Goal: Information Seeking & Learning: Learn about a topic

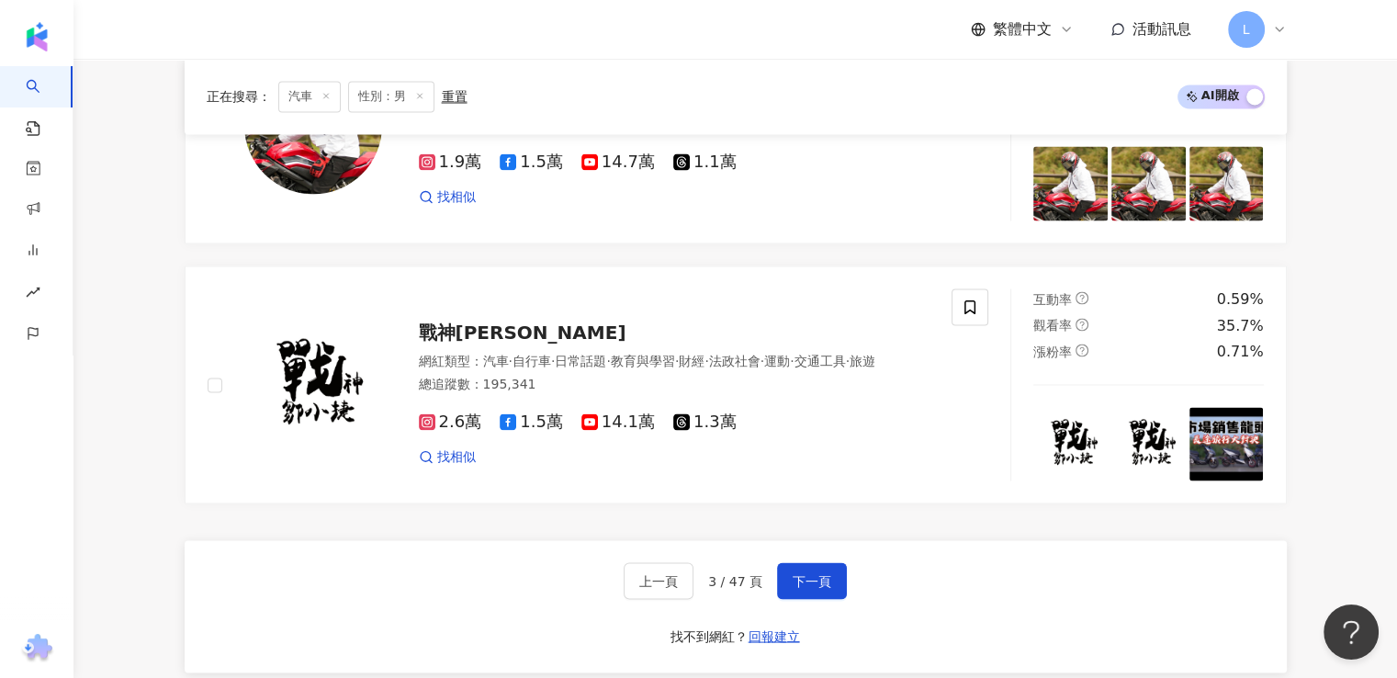
scroll to position [3610, 0]
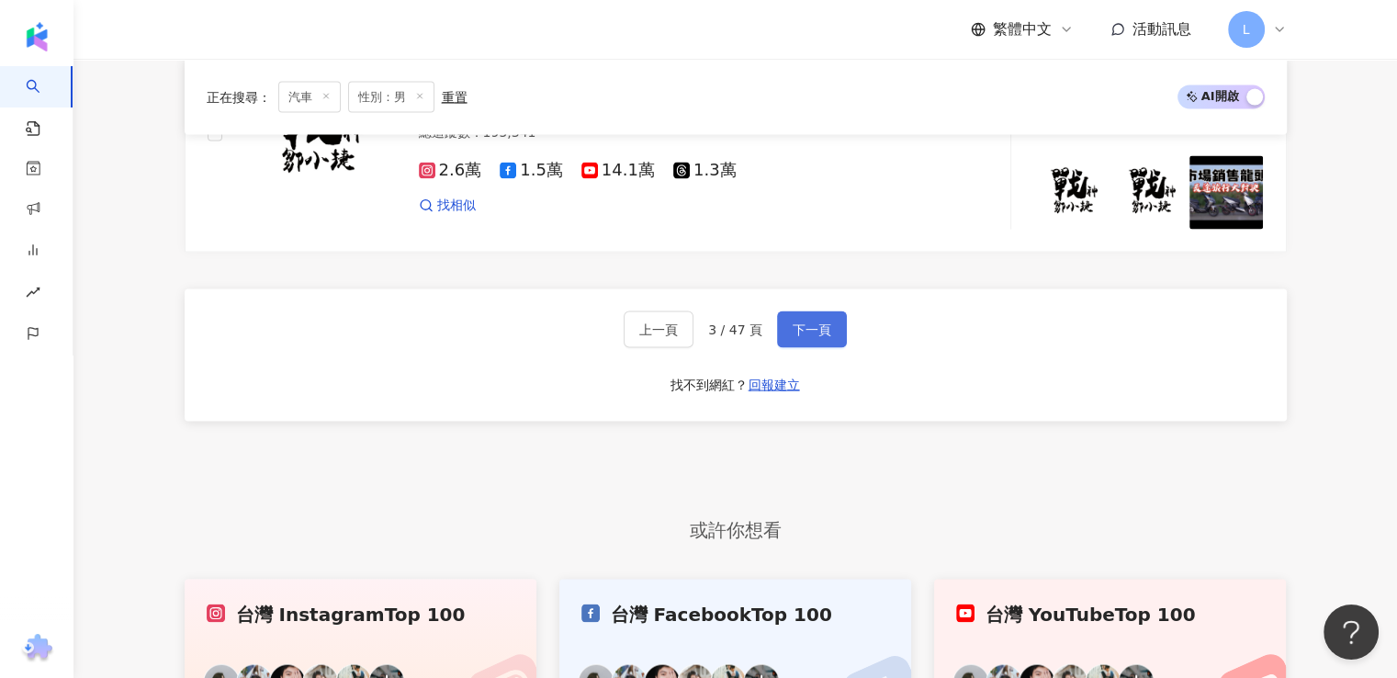
click at [830, 311] on button "下一頁" at bounding box center [812, 329] width 70 height 37
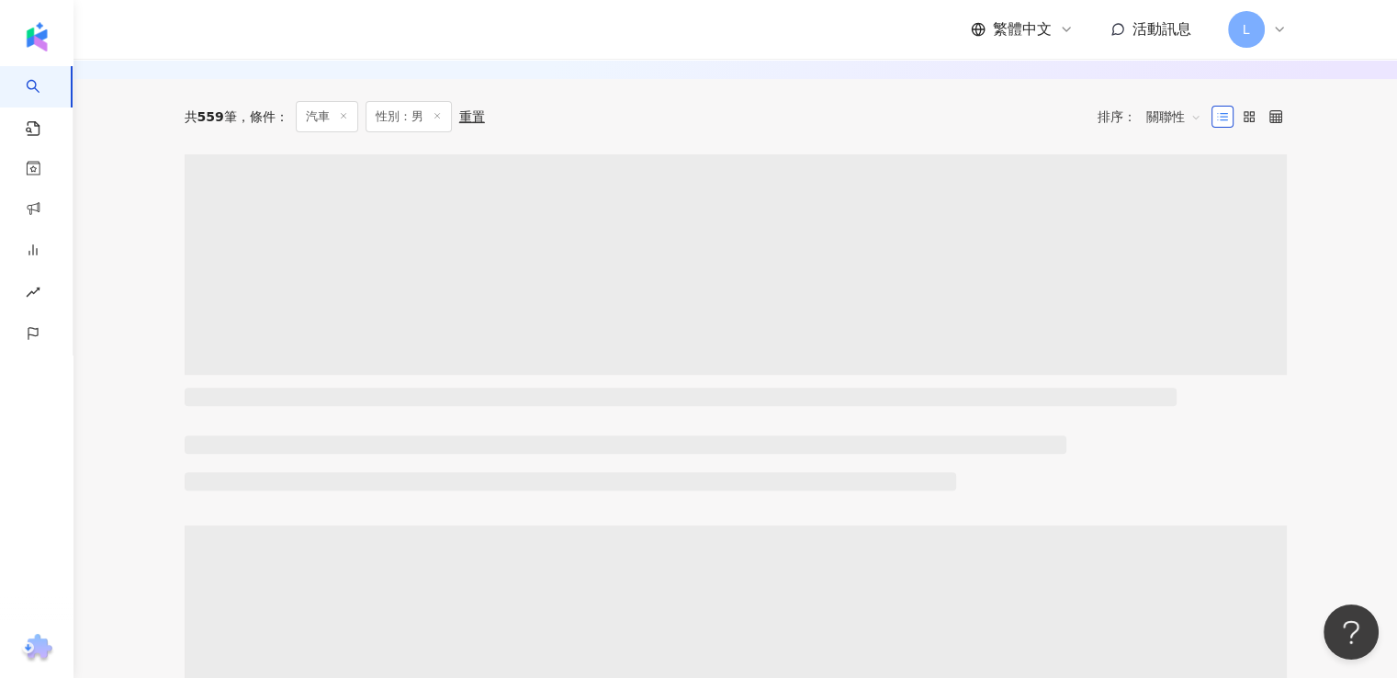
scroll to position [415, 0]
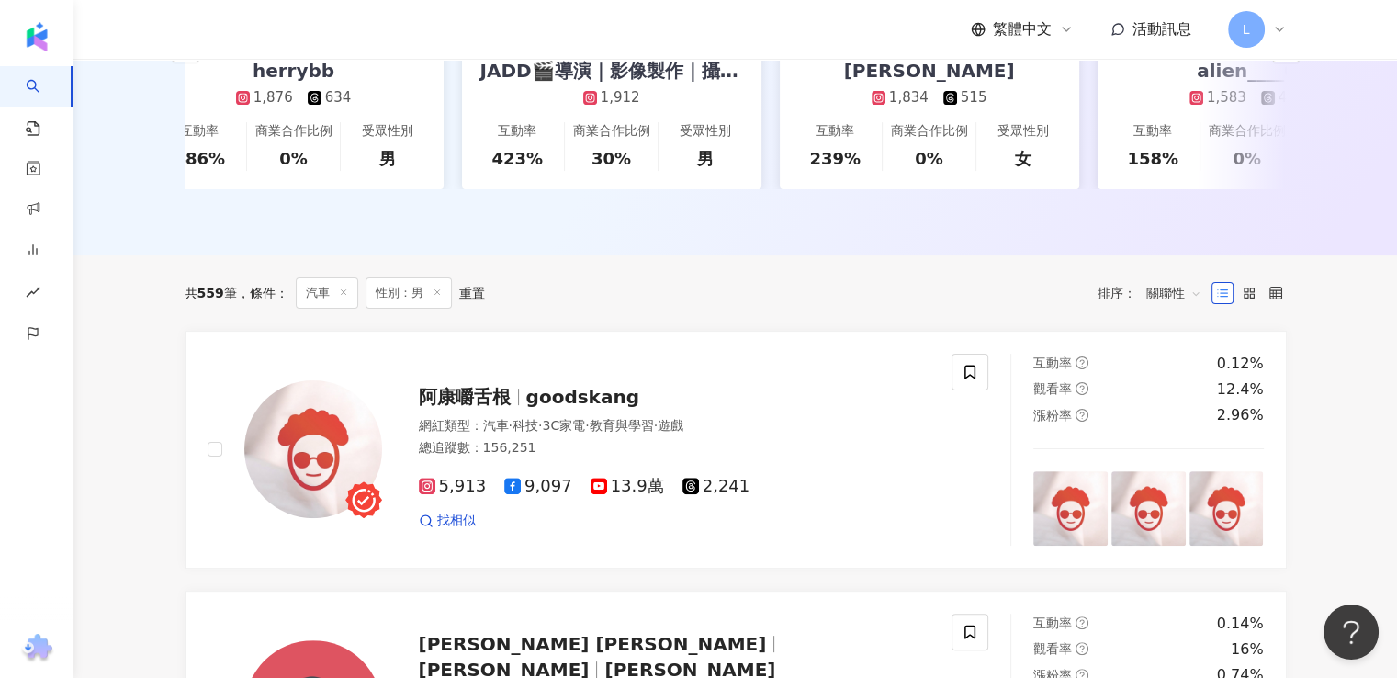
click at [1164, 308] on span "關聯性" at bounding box center [1173, 292] width 55 height 29
click at [1180, 372] on div "追蹤數" at bounding box center [1173, 375] width 46 height 20
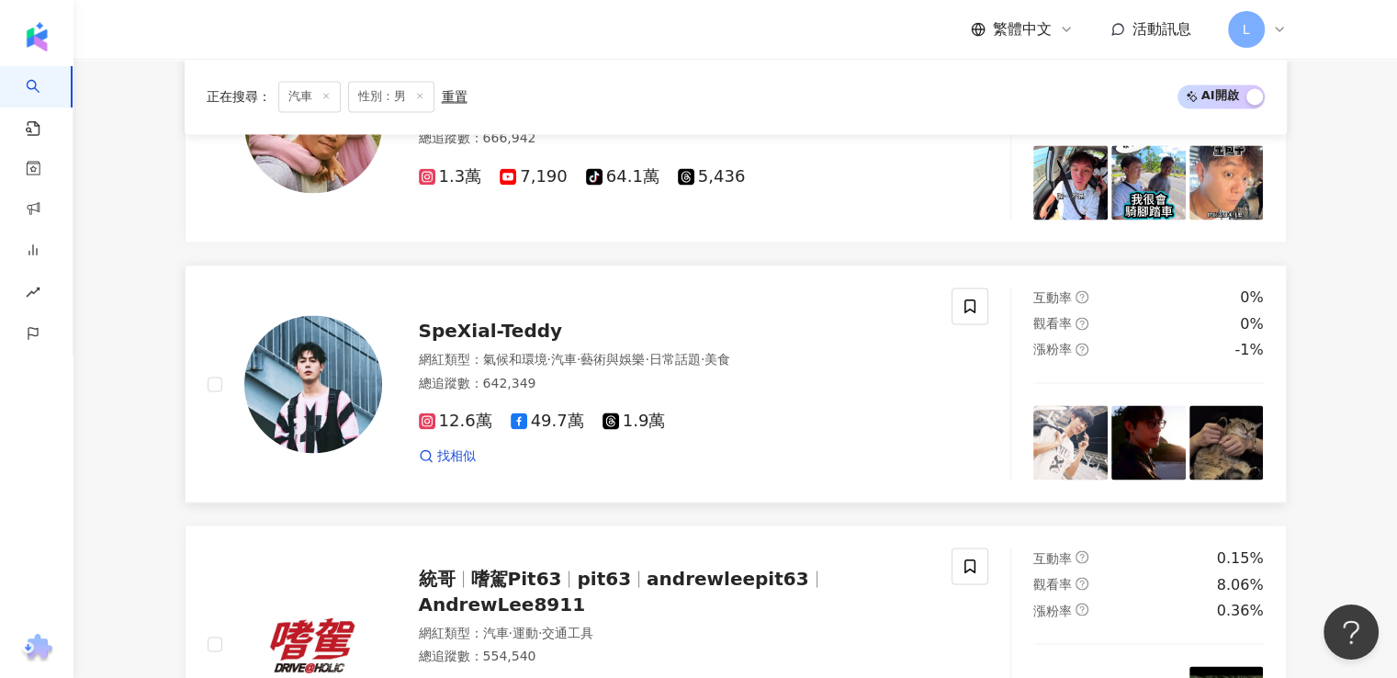
scroll to position [3122, 0]
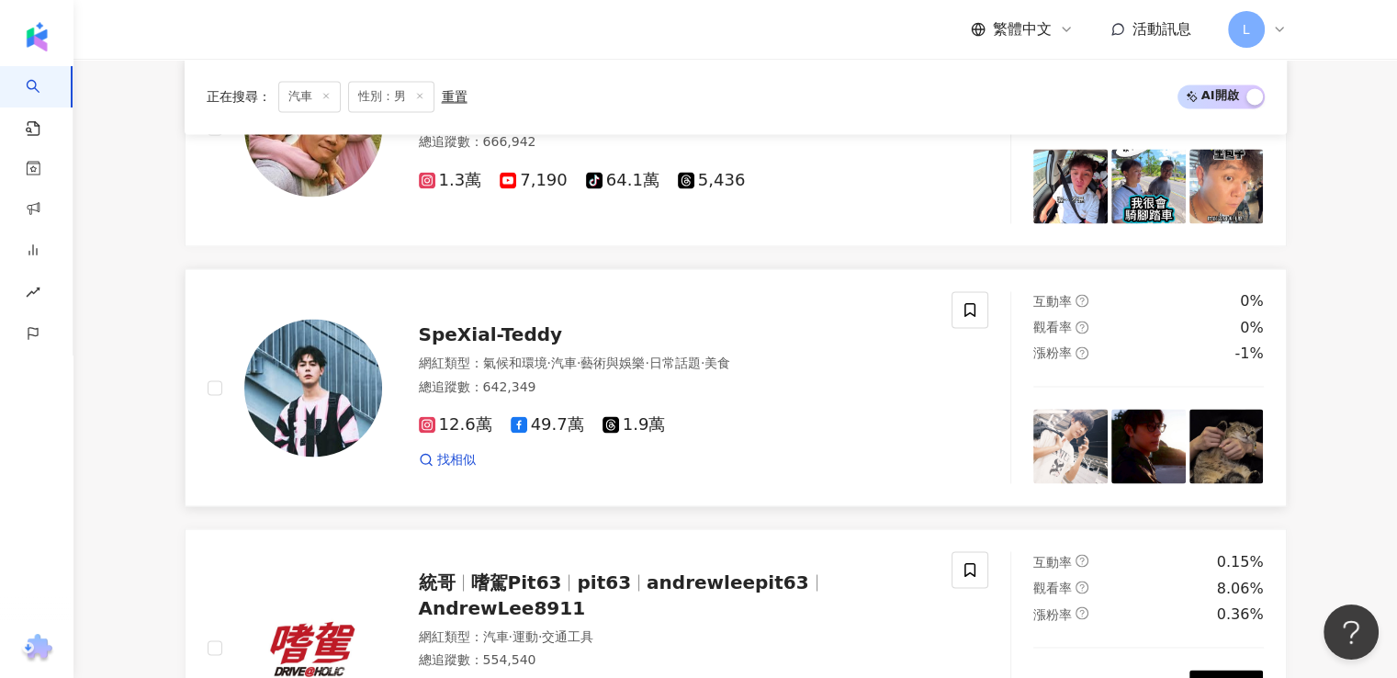
click at [507, 323] on span "SpeXial-Teddy" at bounding box center [491, 334] width 144 height 22
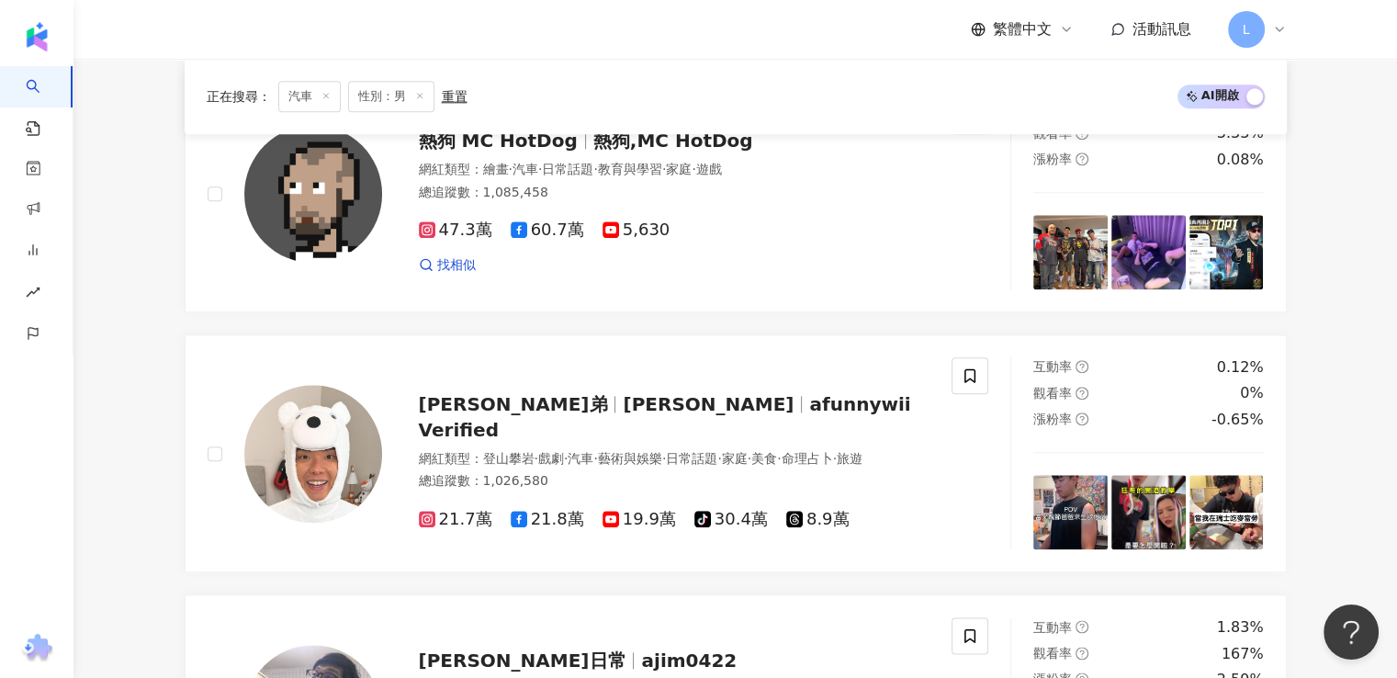
scroll to position [1836, 0]
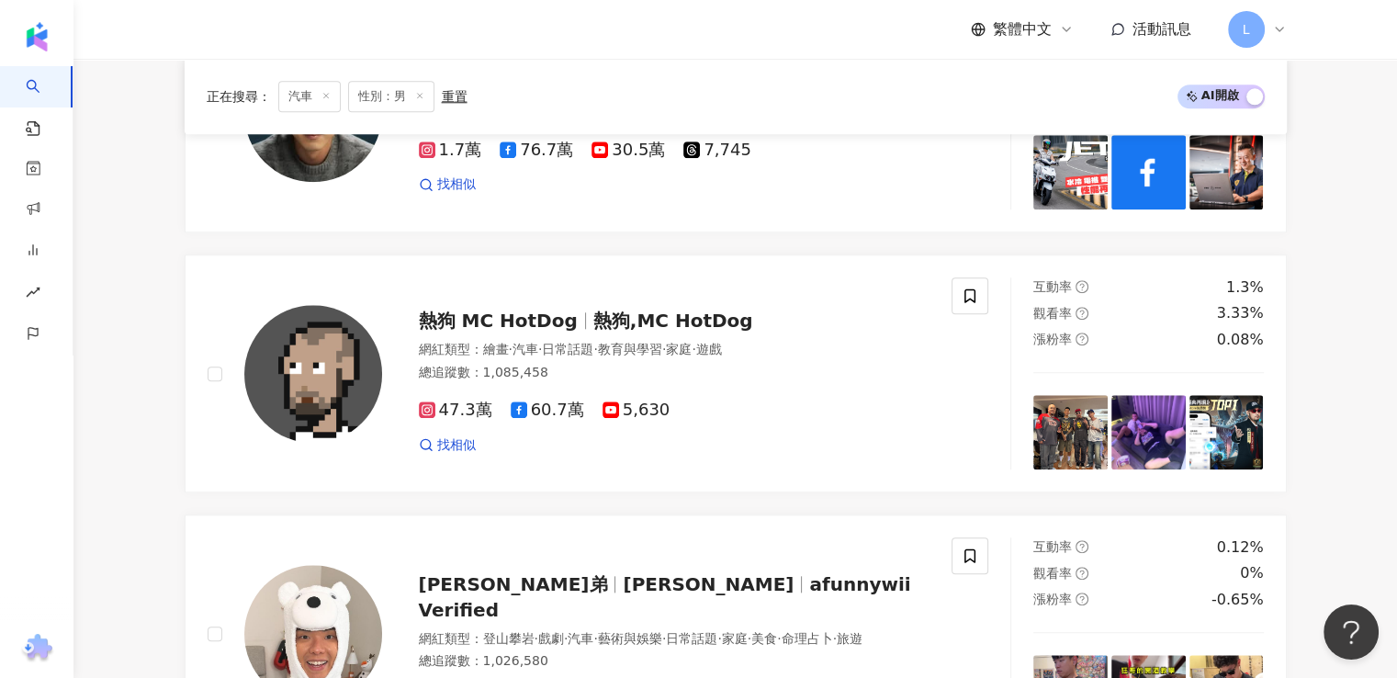
click at [326, 95] on line at bounding box center [325, 96] width 5 height 5
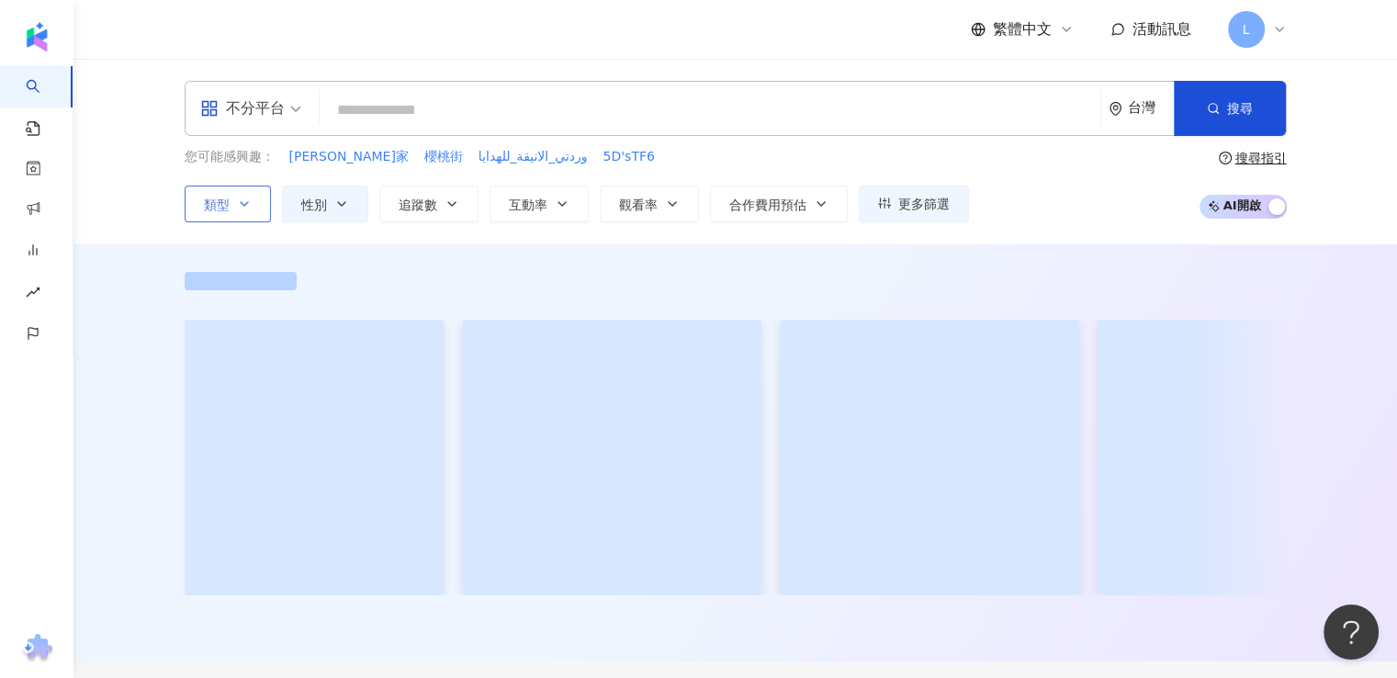
click at [227, 203] on span "類型" at bounding box center [217, 204] width 26 height 15
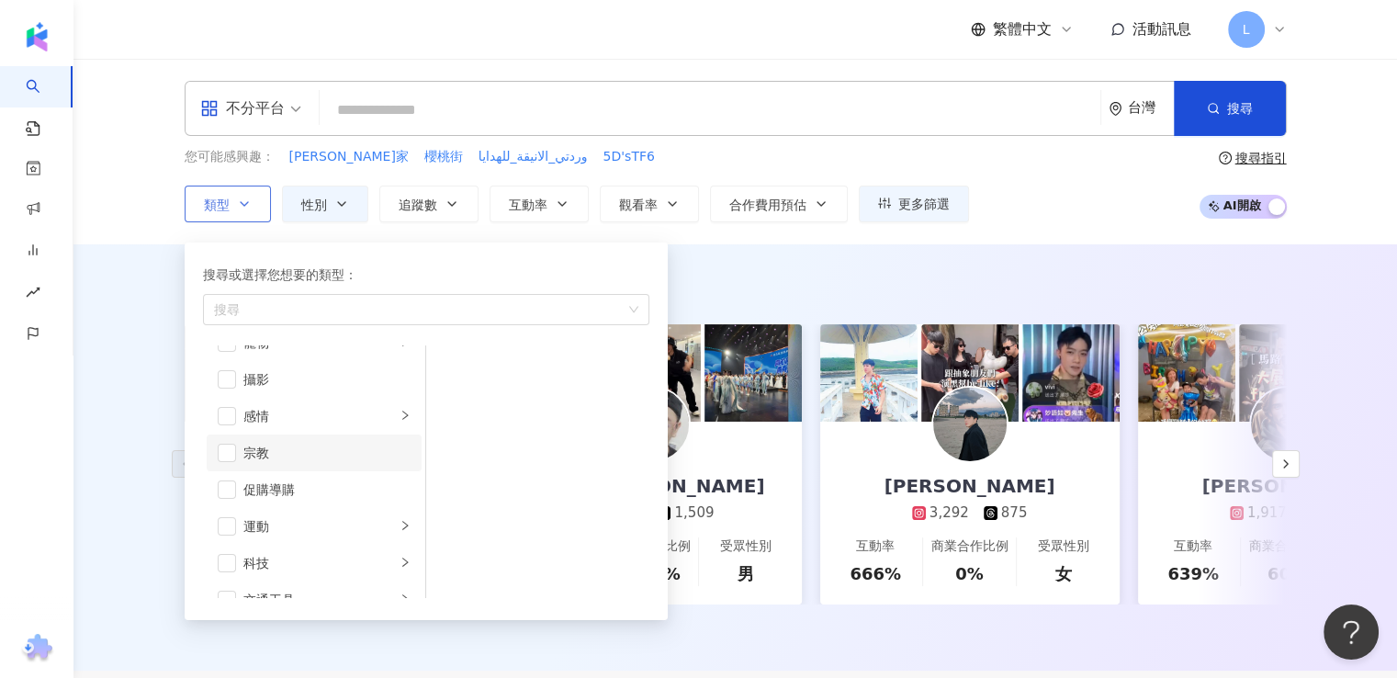
scroll to position [551, 0]
click at [312, 551] on div "科技" at bounding box center [319, 551] width 152 height 20
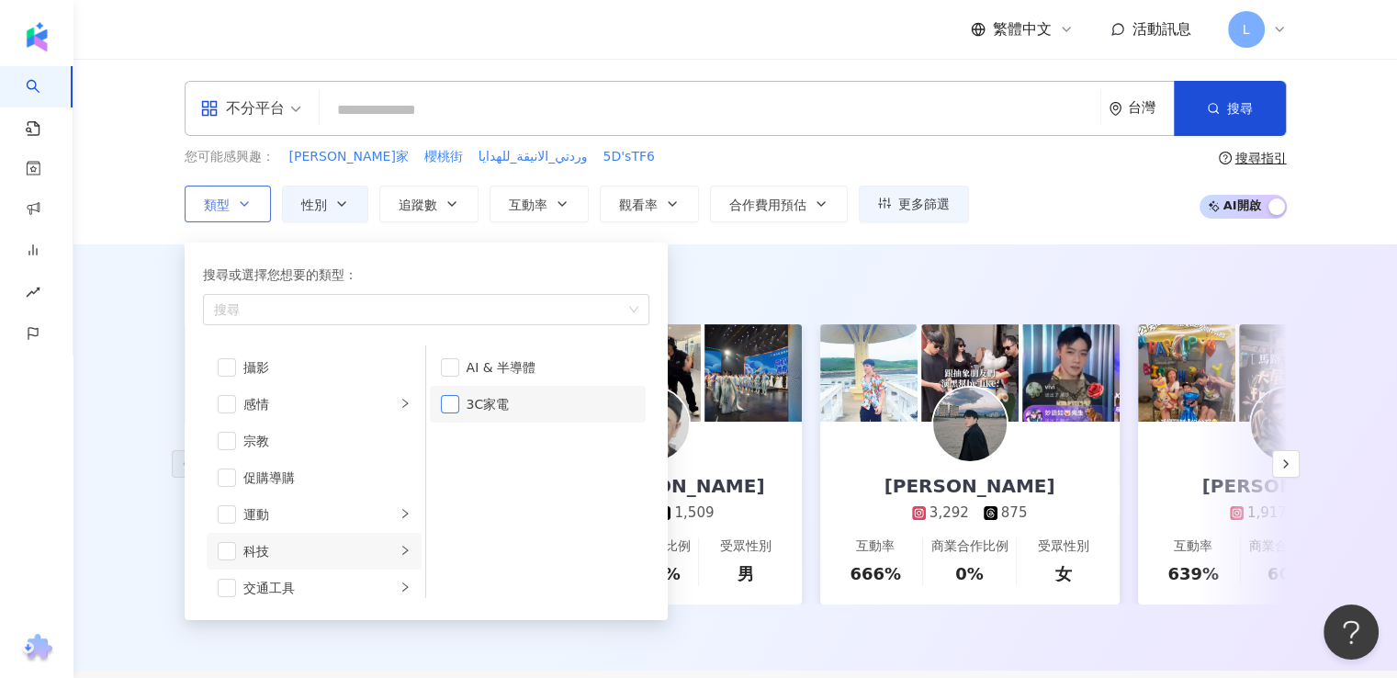
click at [447, 401] on span "button" at bounding box center [450, 404] width 18 height 18
click at [447, 367] on span "button" at bounding box center [450, 367] width 18 height 18
click at [801, 264] on div "AI 推薦 ： 精選優質網紅 dreambreakerz_ocean 6,694 792 互動率 2,103% 商業合作比例 0% 受眾性別 男 築夢者杰哥 …" at bounding box center [734, 457] width 1323 height 426
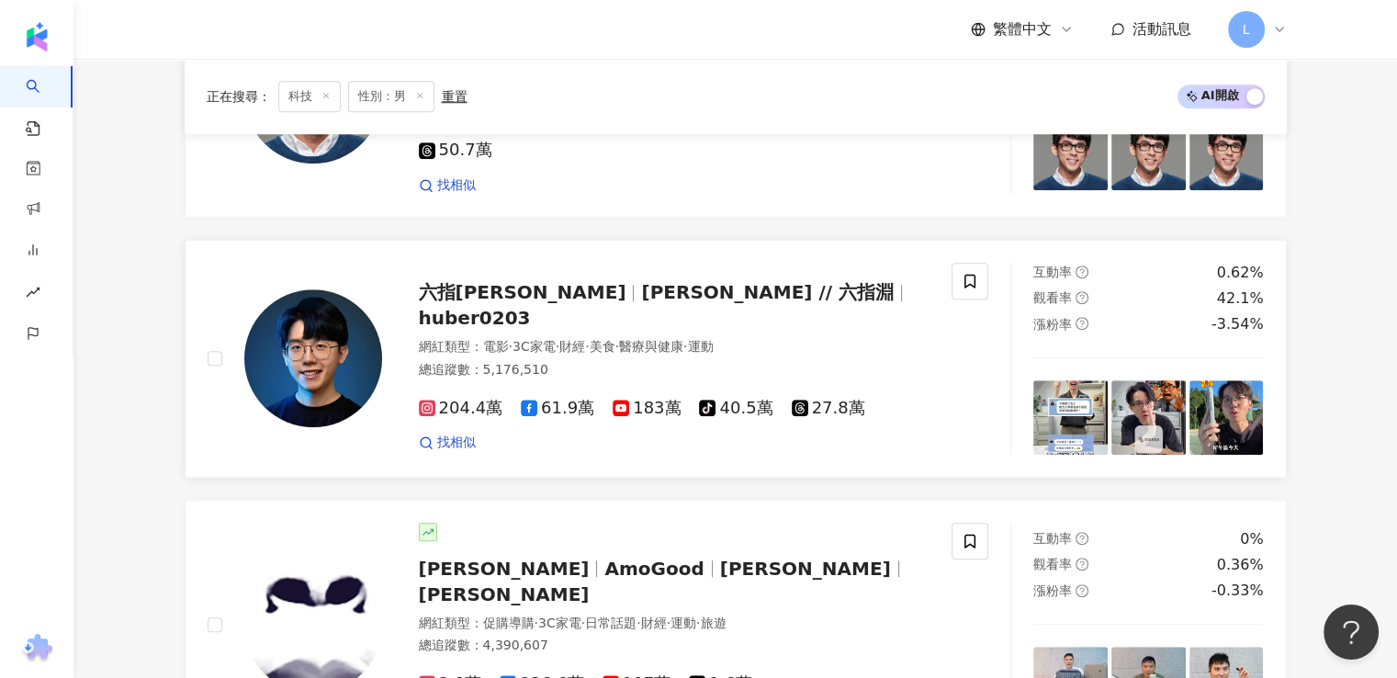
scroll to position [1377, 0]
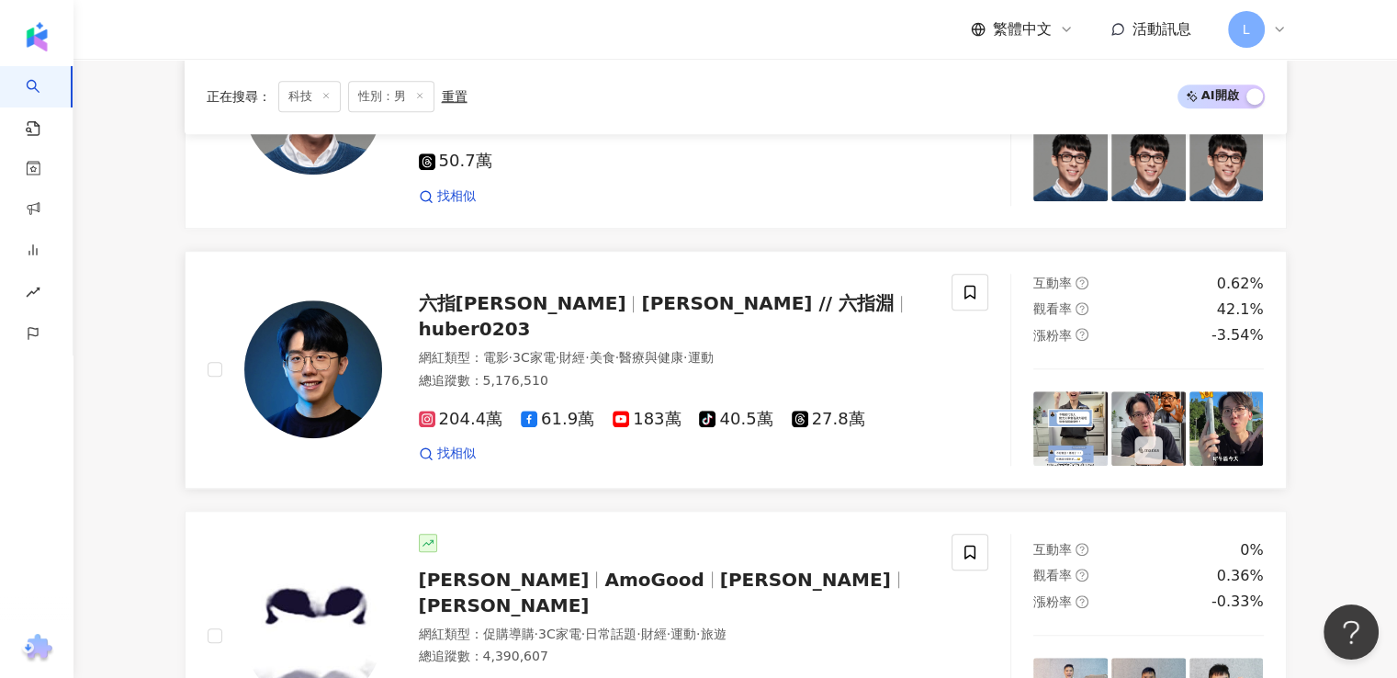
click at [531, 318] on span "huber0203" at bounding box center [475, 329] width 112 height 22
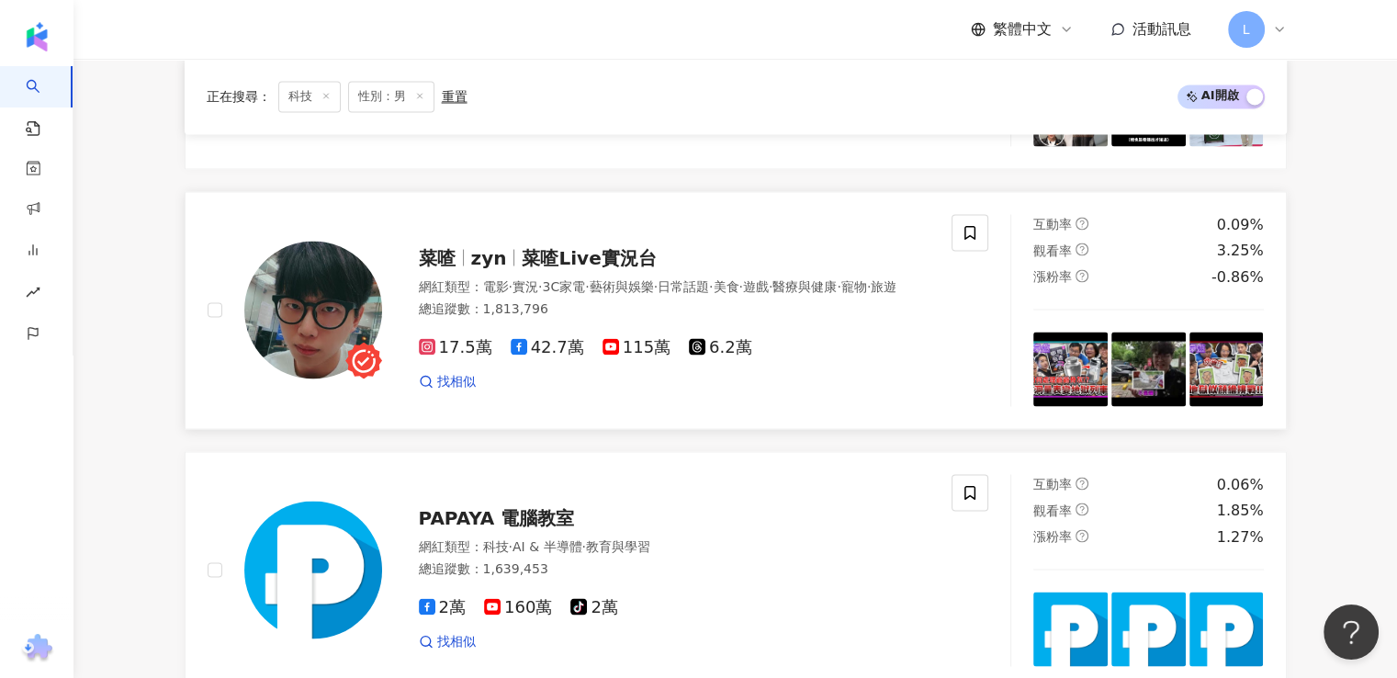
scroll to position [3489, 0]
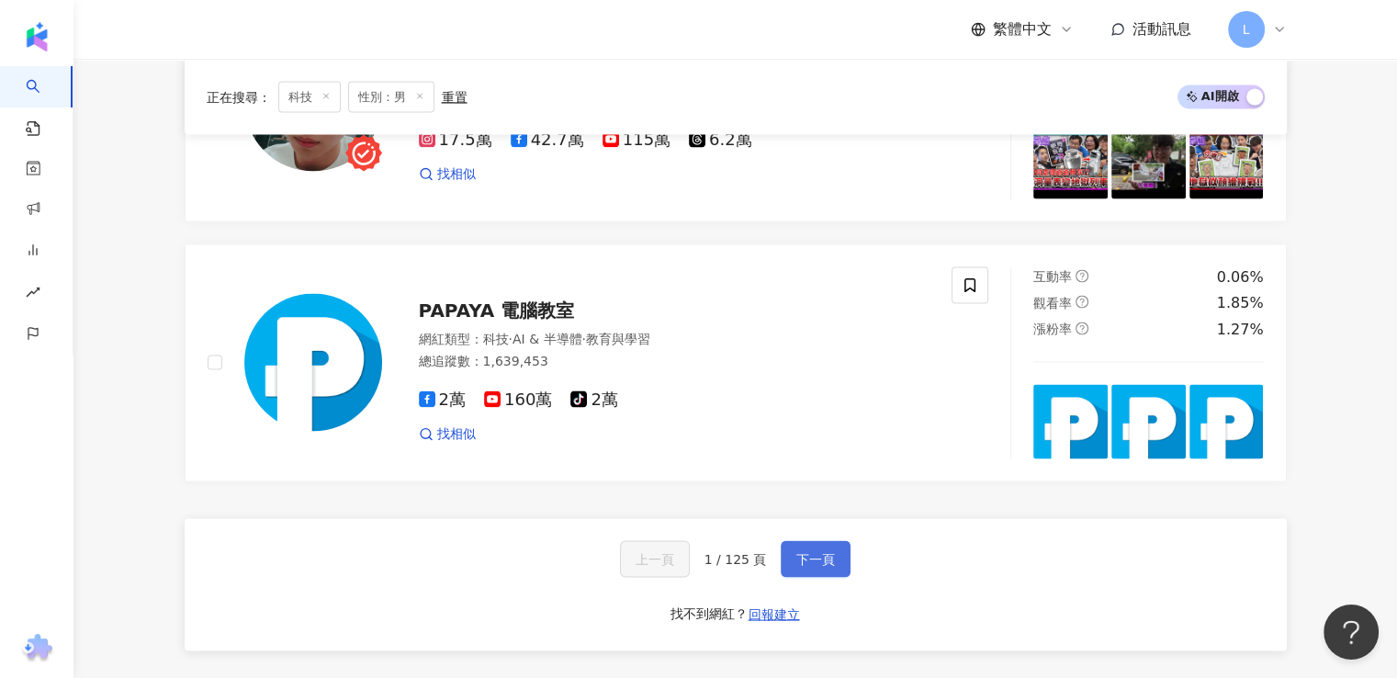
click at [796, 551] on span "下一頁" at bounding box center [815, 558] width 39 height 15
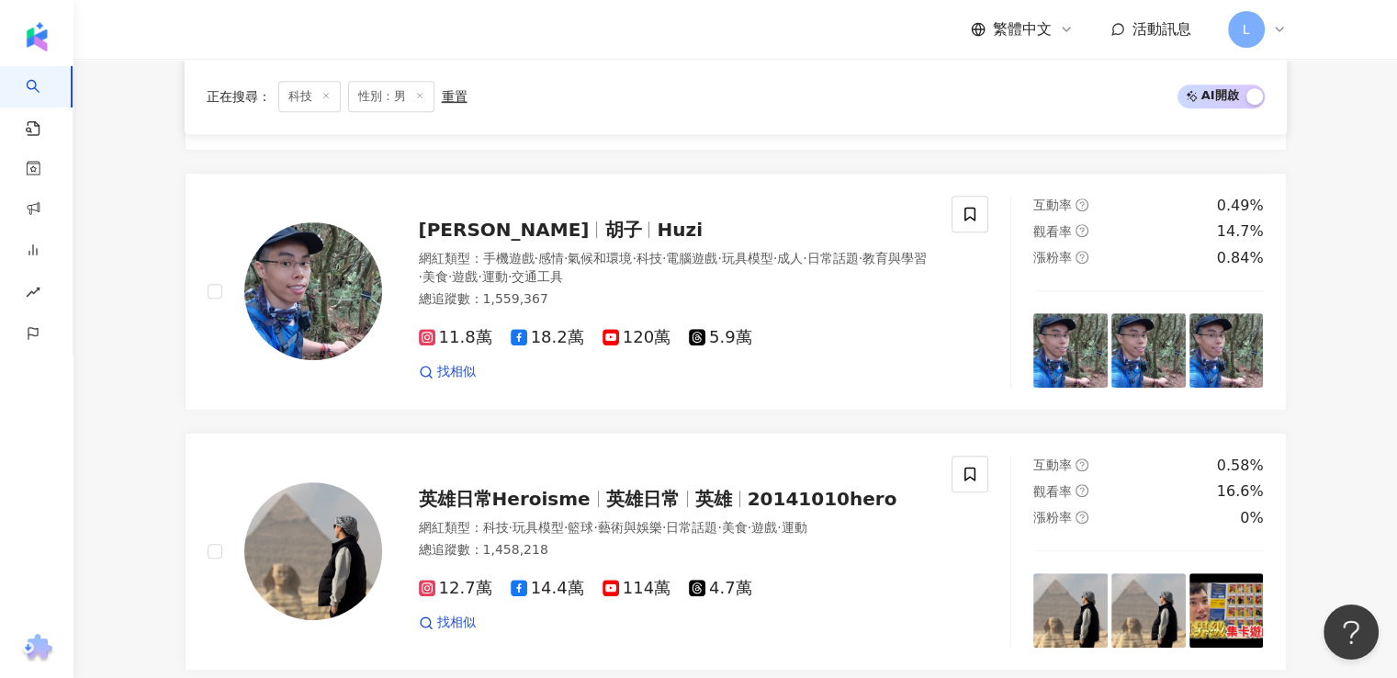
scroll to position [623, 0]
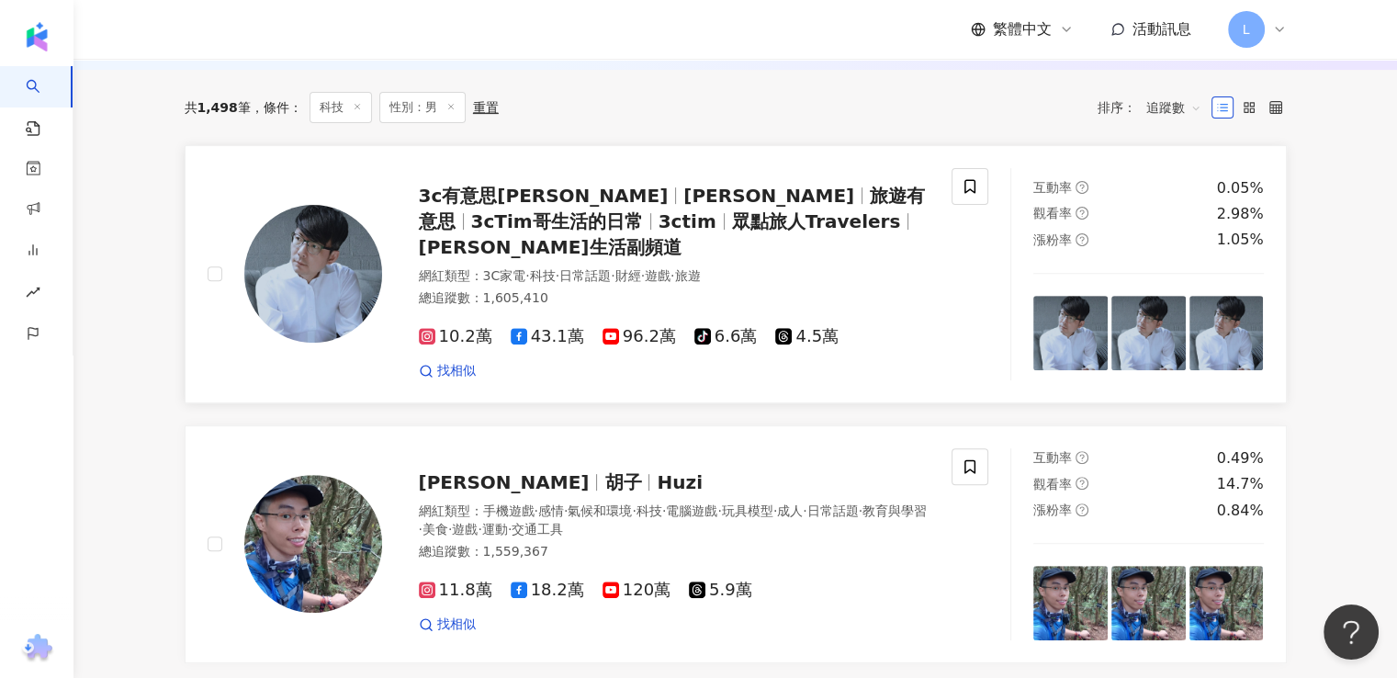
click at [683, 207] on span "Tim哥" at bounding box center [768, 196] width 171 height 22
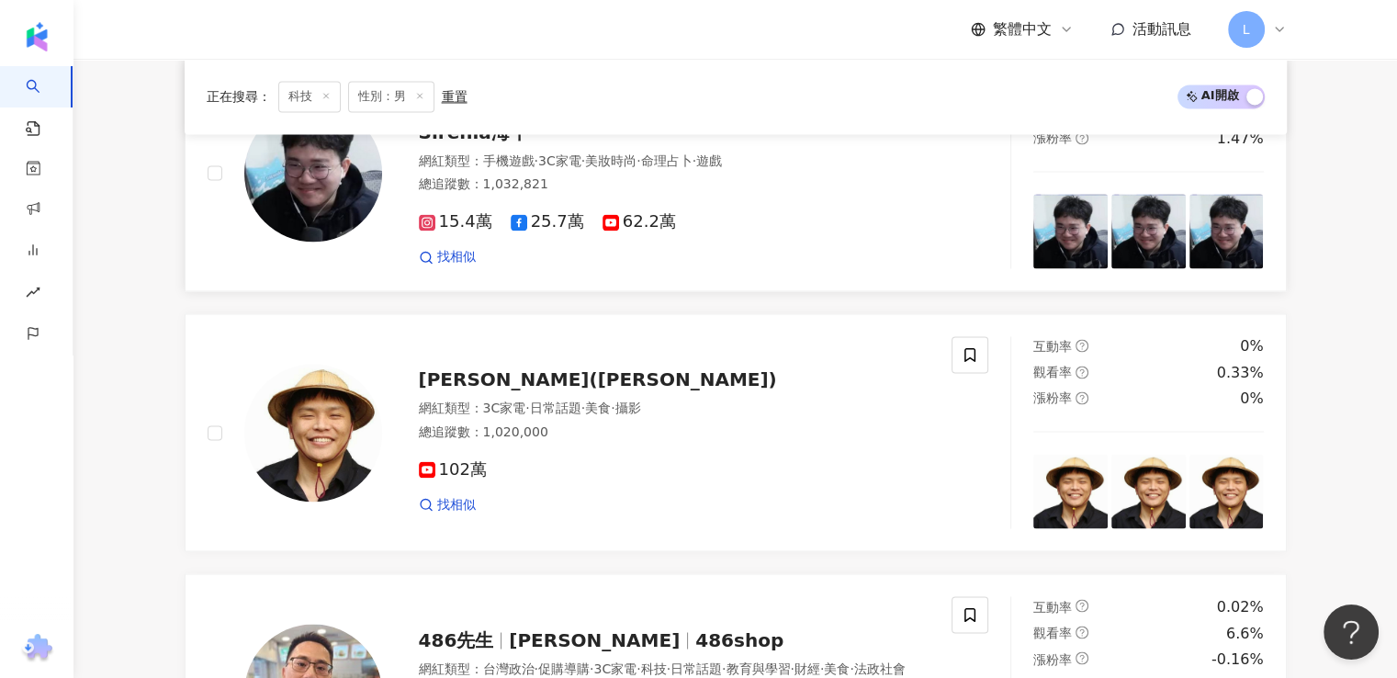
scroll to position [3378, 0]
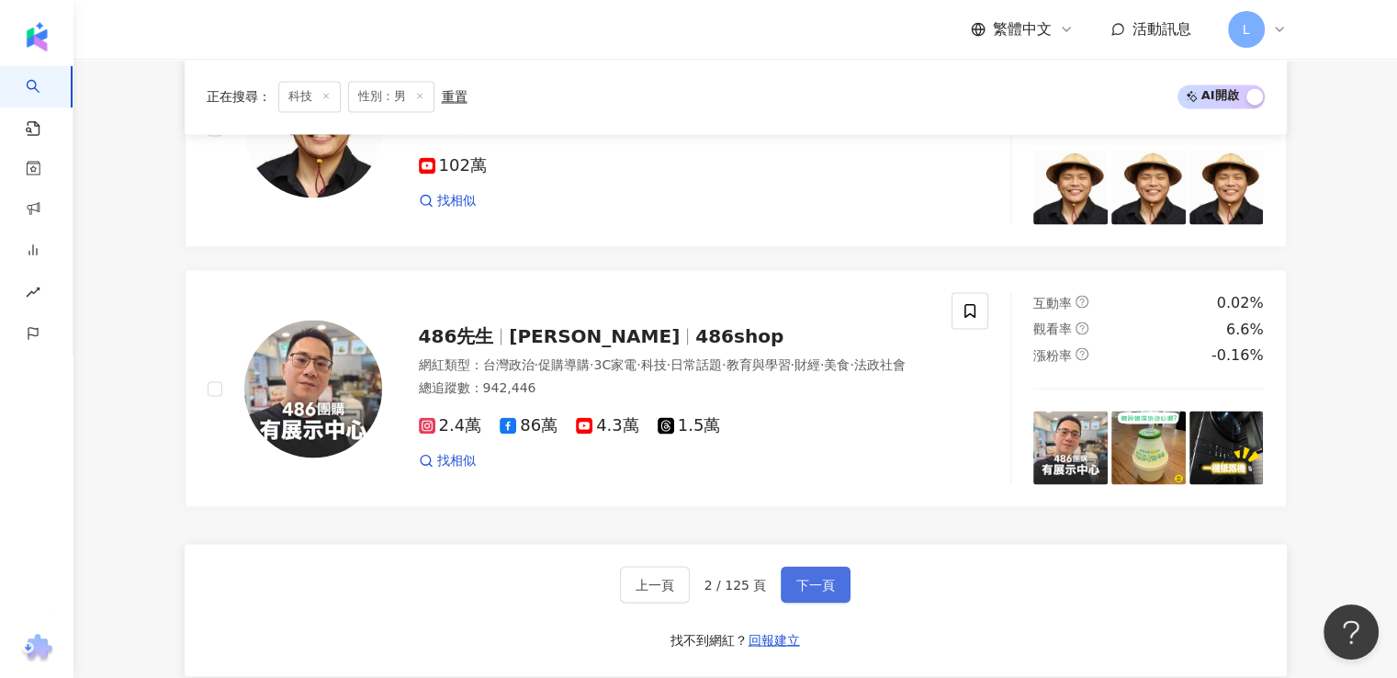
click at [804, 577] on span "下一頁" at bounding box center [815, 584] width 39 height 15
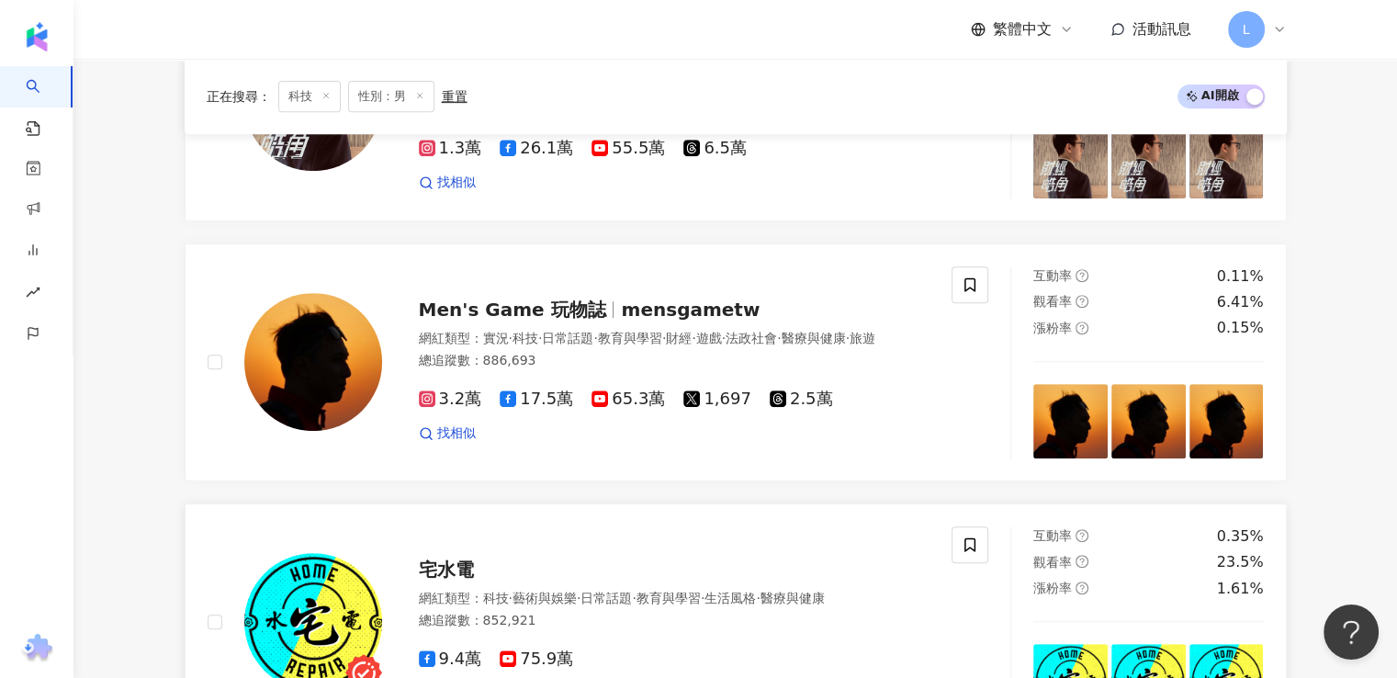
scroll to position [623, 0]
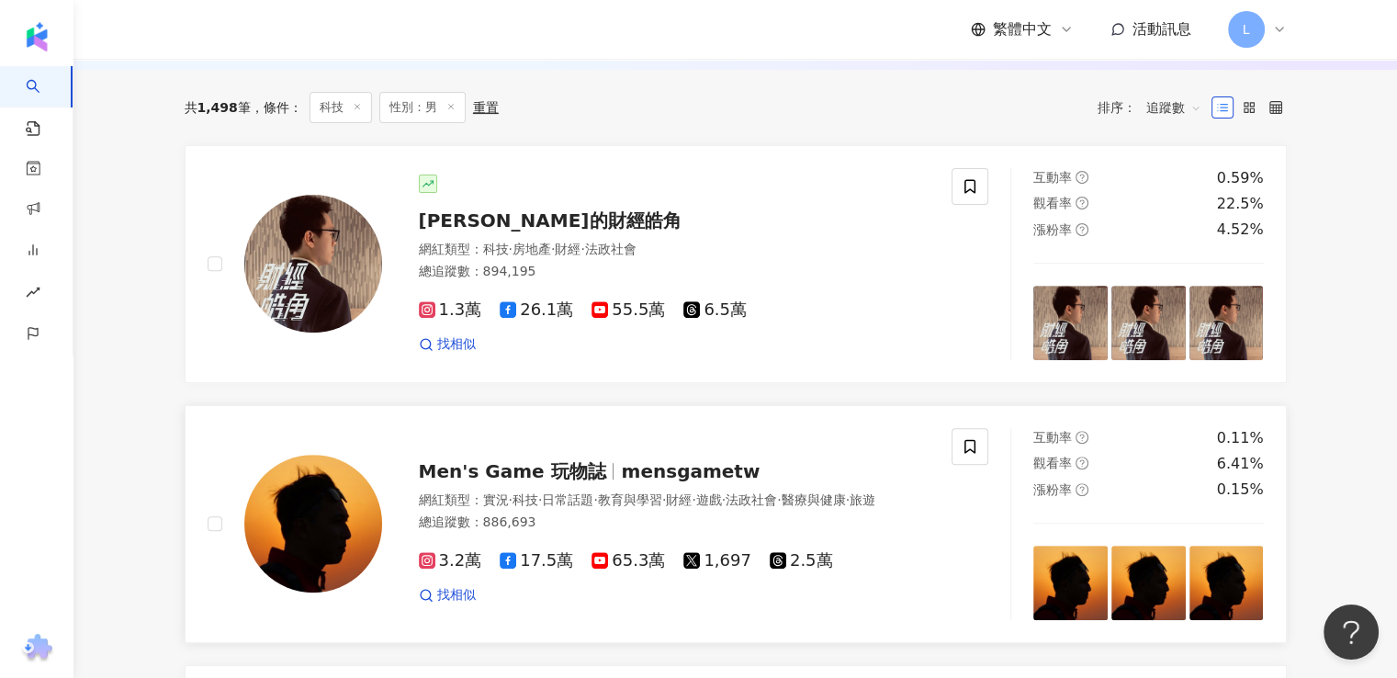
click at [700, 482] on span "mensgametw" at bounding box center [690, 471] width 139 height 22
click at [633, 474] on span "mensgametw" at bounding box center [690, 471] width 139 height 22
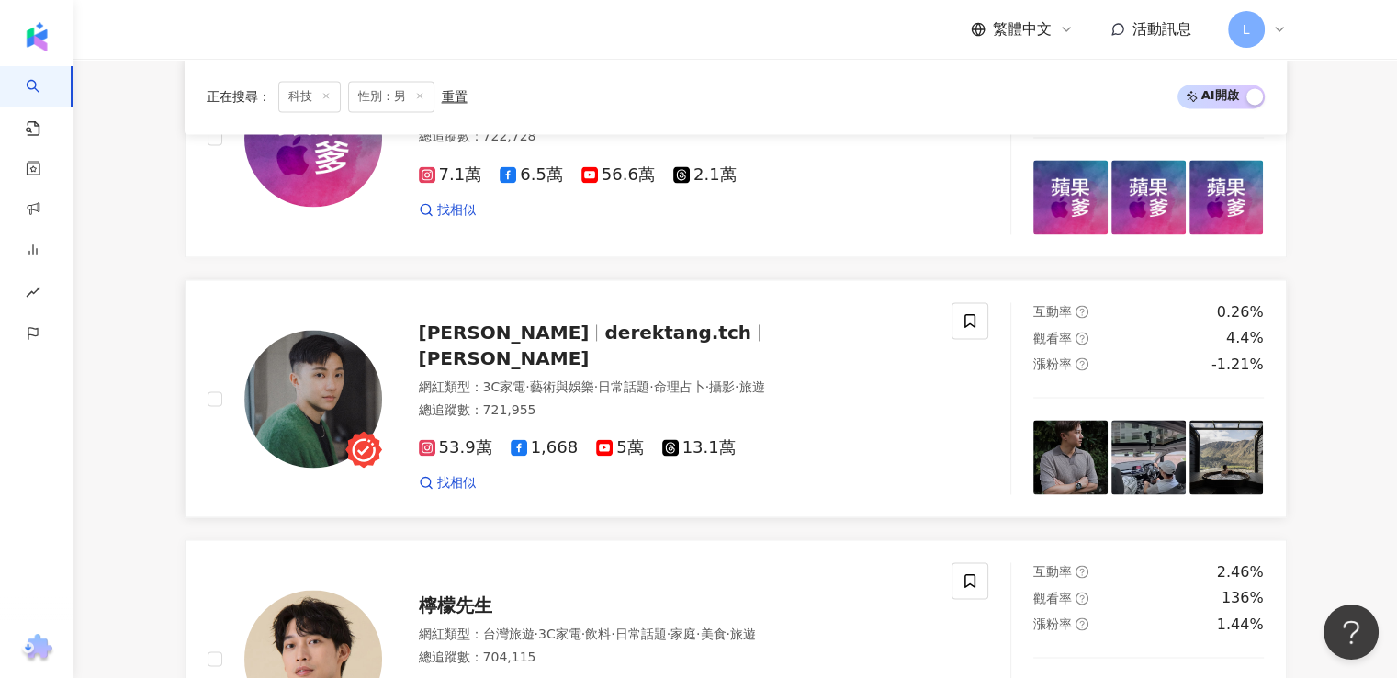
scroll to position [2919, 0]
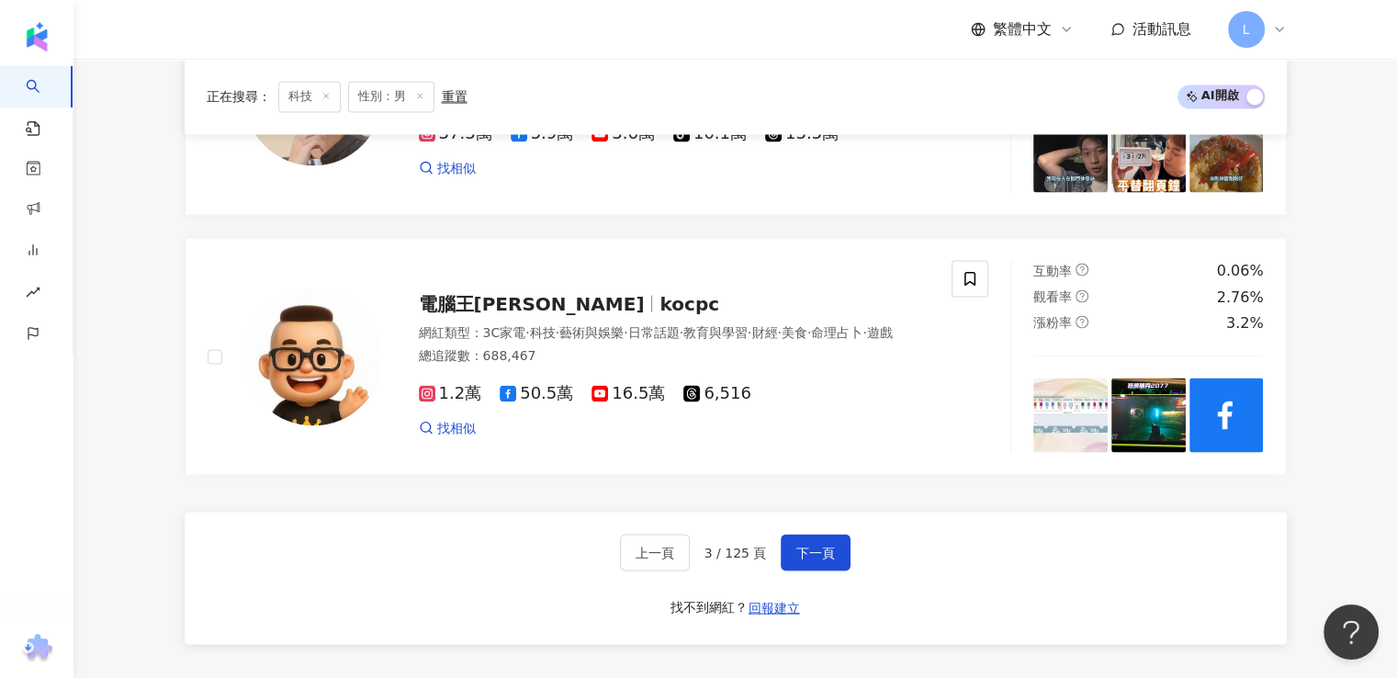
scroll to position [3470, 0]
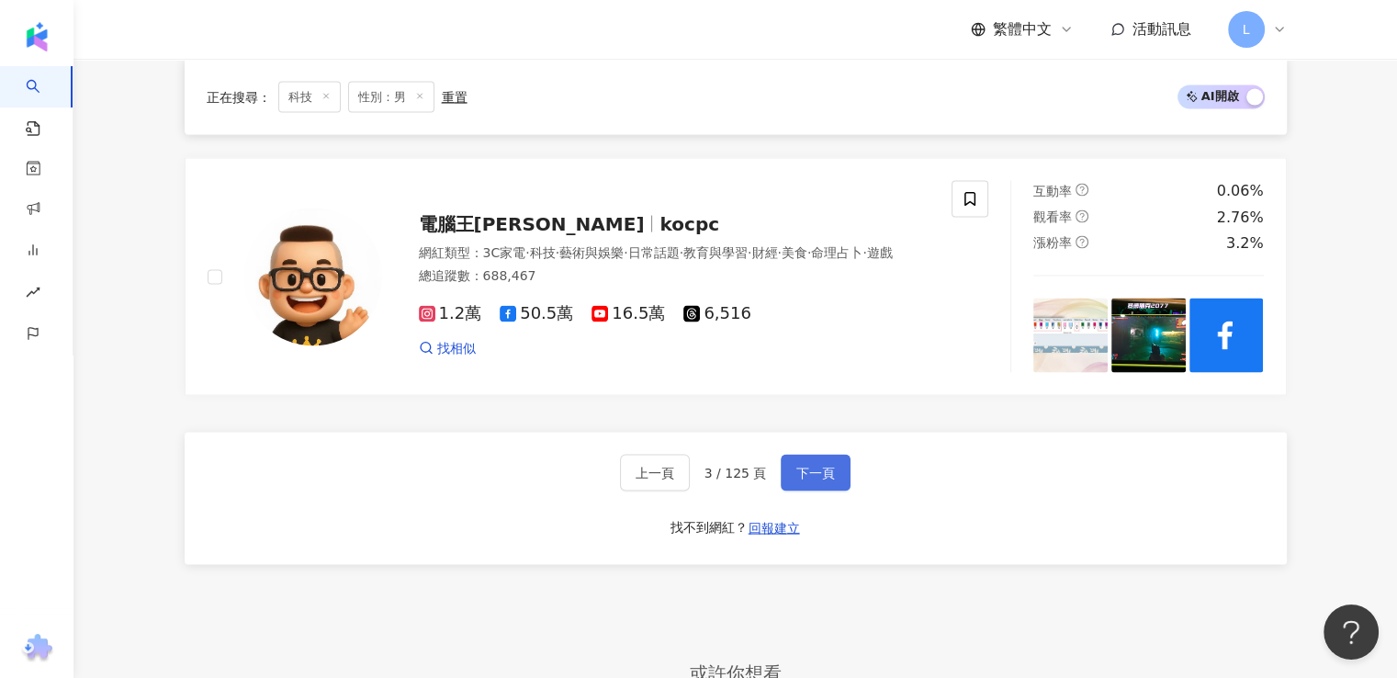
click at [805, 476] on span "下一頁" at bounding box center [815, 472] width 39 height 15
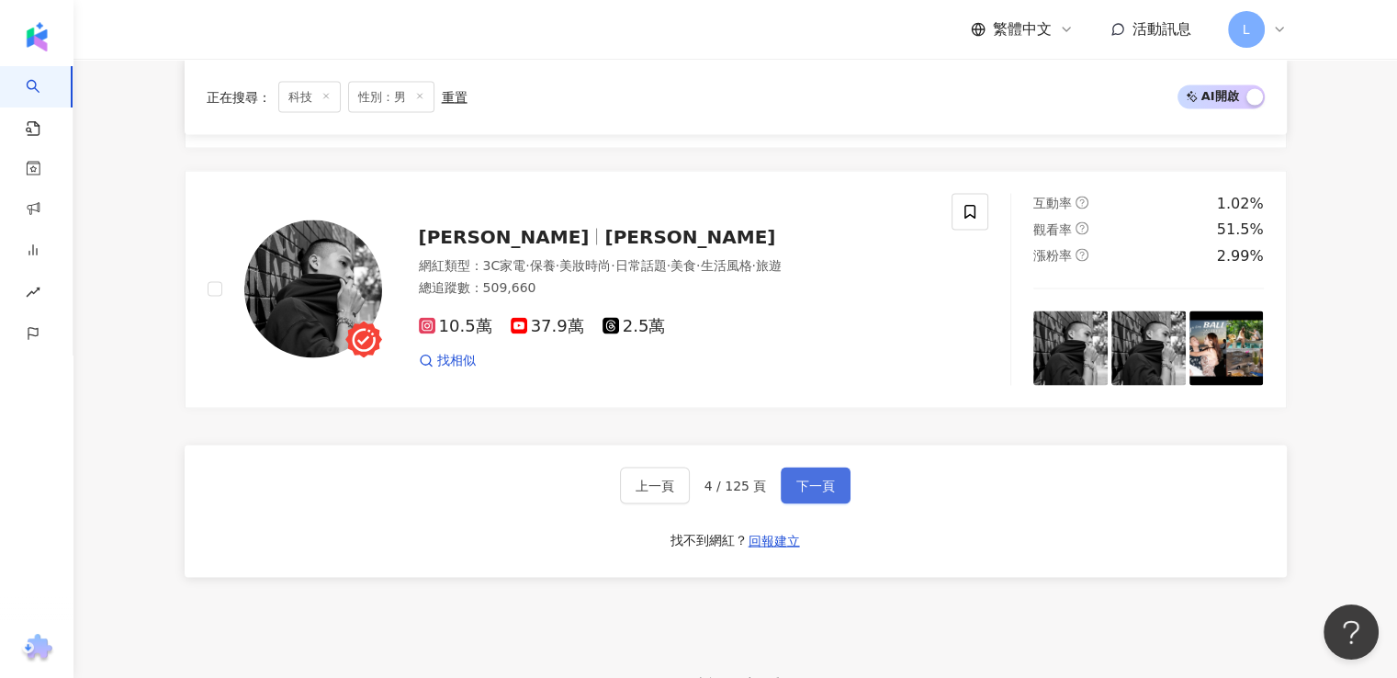
click at [796, 478] on span "下一頁" at bounding box center [815, 484] width 39 height 15
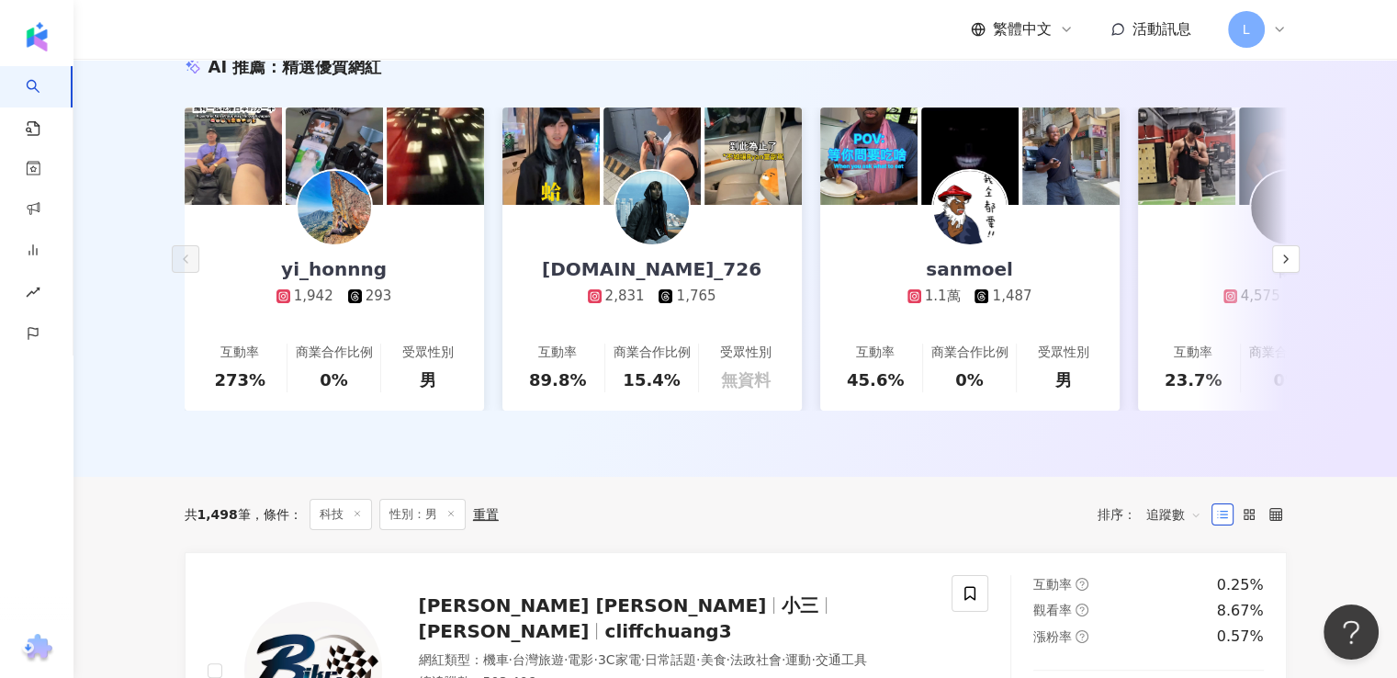
scroll to position [459, 0]
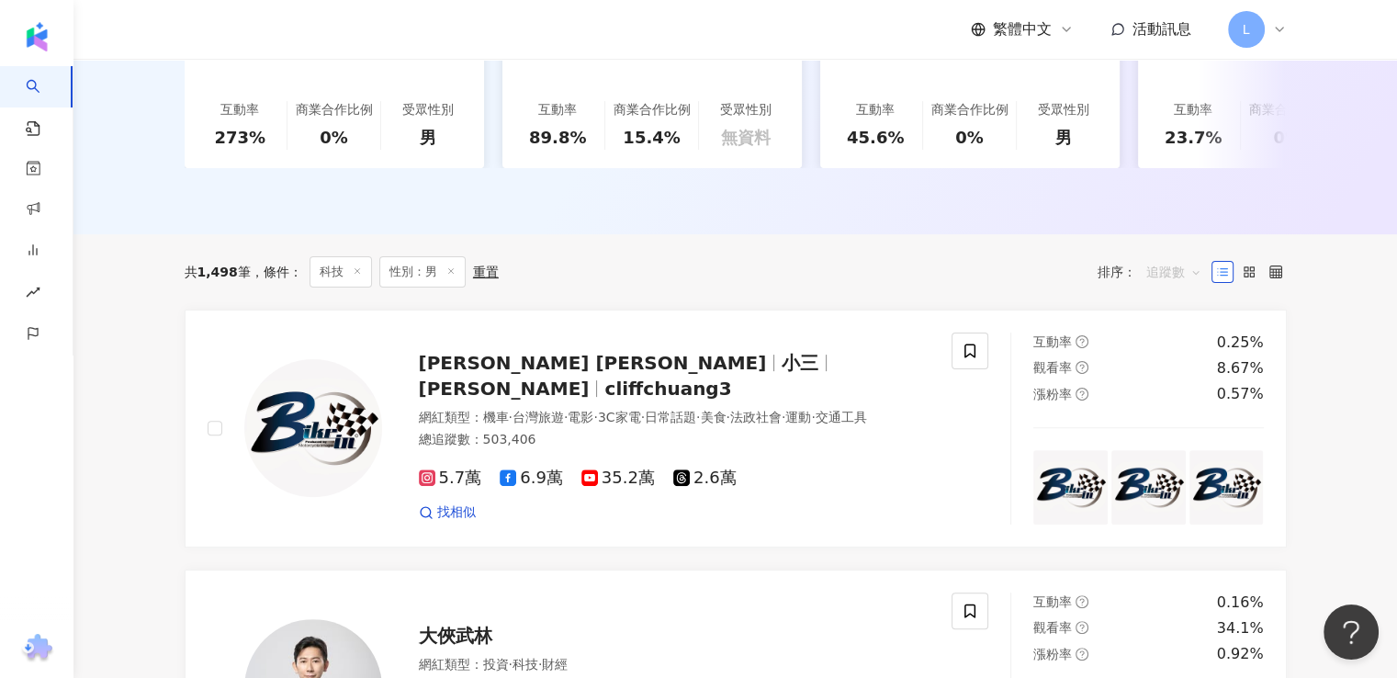
click at [1183, 281] on span "追蹤數" at bounding box center [1173, 271] width 55 height 29
click at [1169, 385] on div "漲粉率" at bounding box center [1173, 385] width 46 height 20
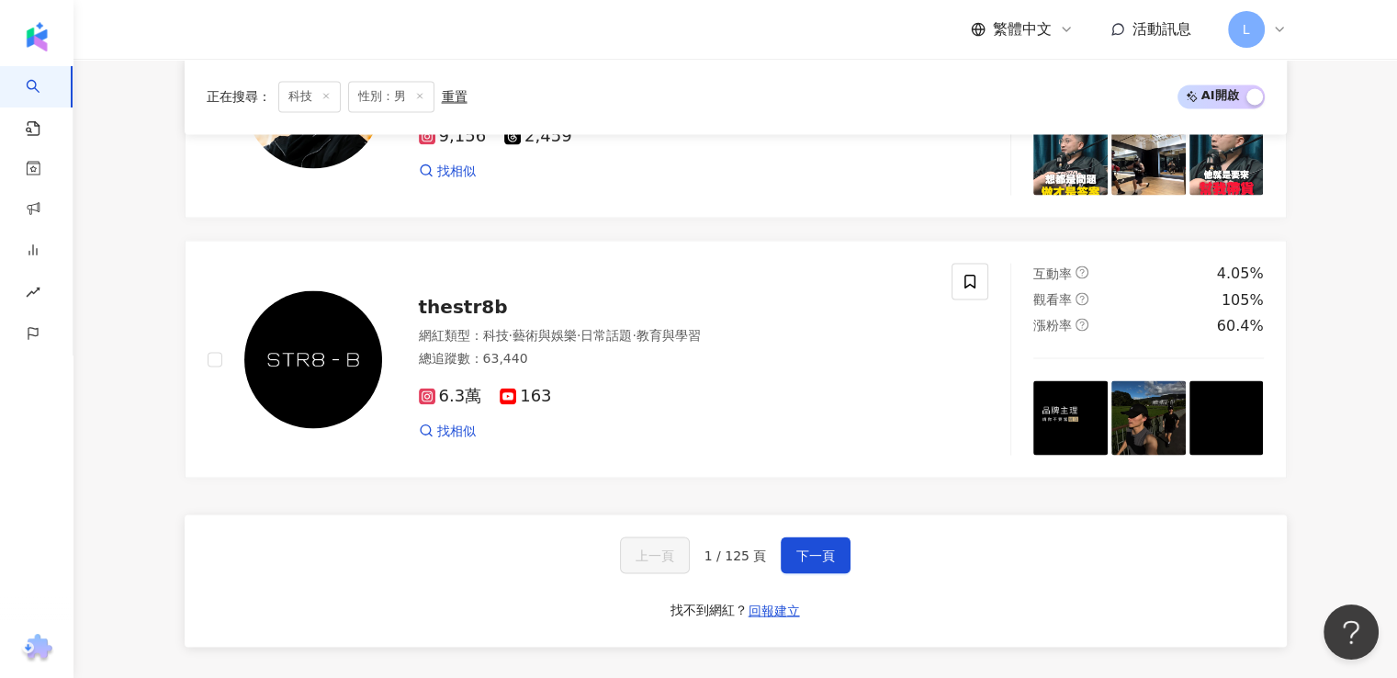
scroll to position [3397, 0]
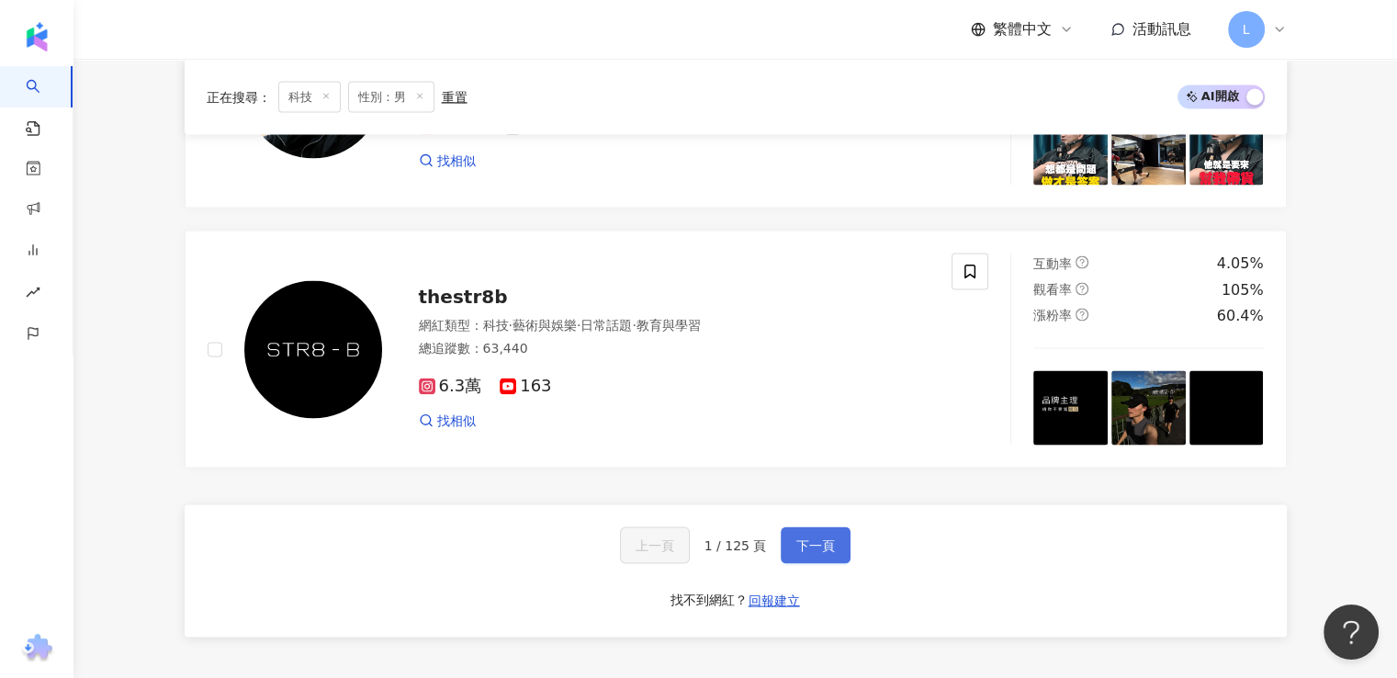
click at [804, 545] on span "下一頁" at bounding box center [815, 544] width 39 height 15
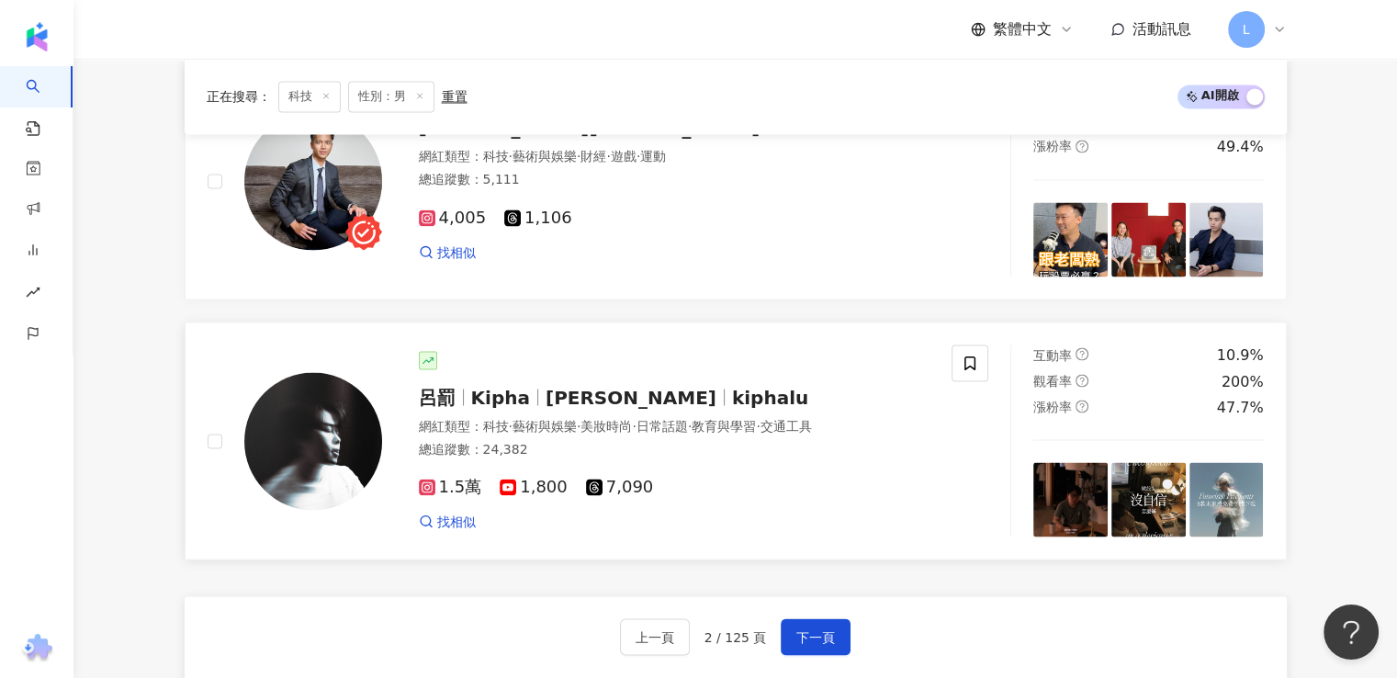
scroll to position [3489, 0]
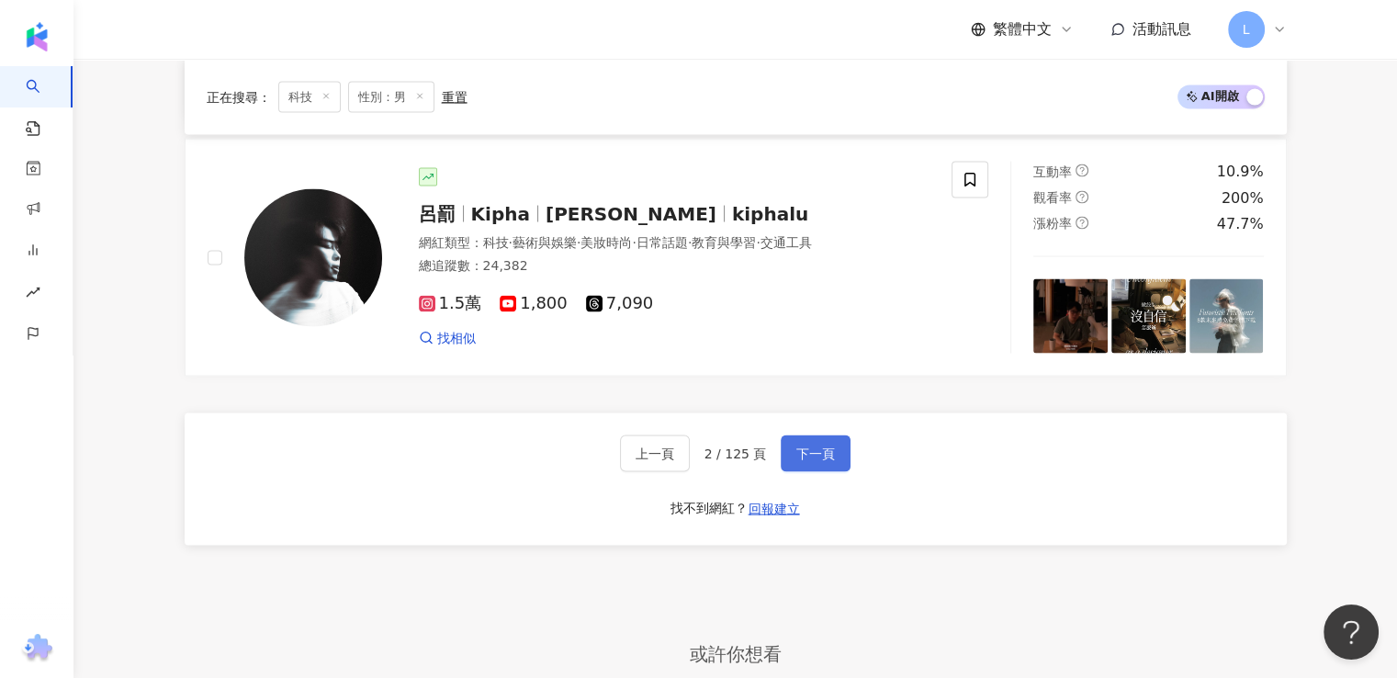
click at [807, 450] on span "下一頁" at bounding box center [815, 452] width 39 height 15
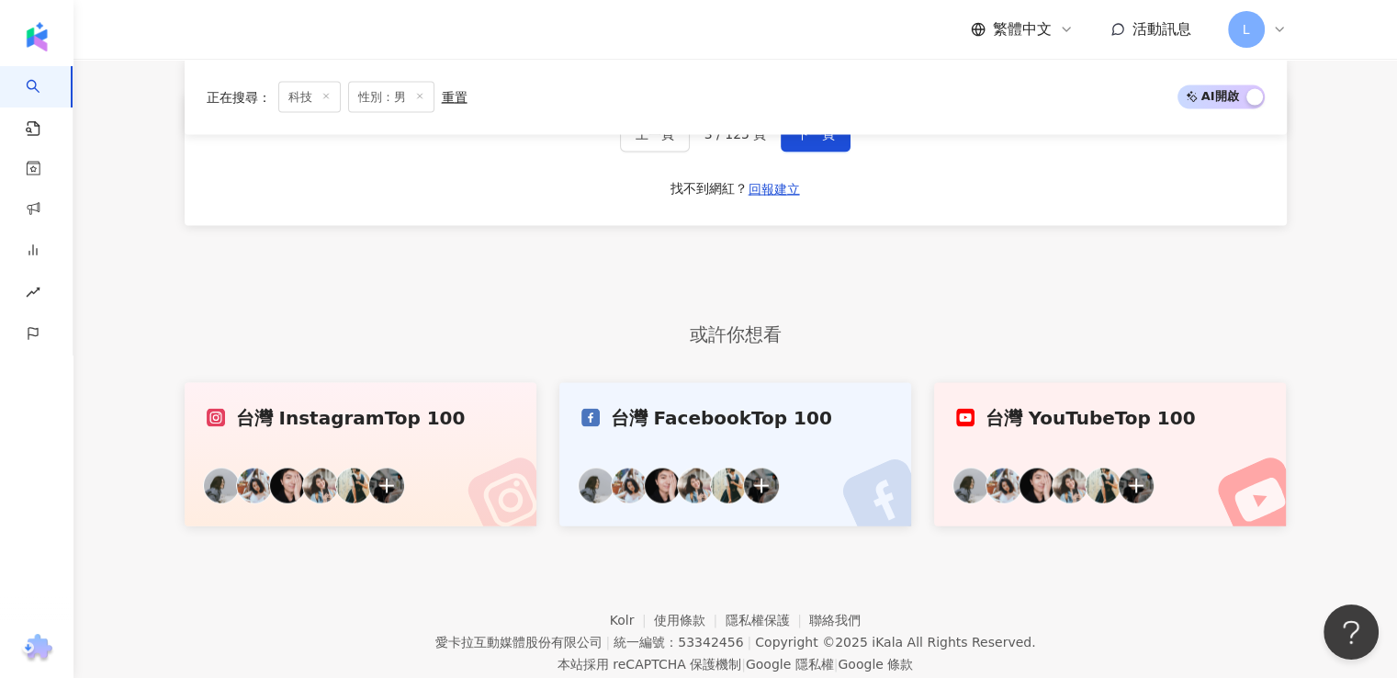
scroll to position [3816, 0]
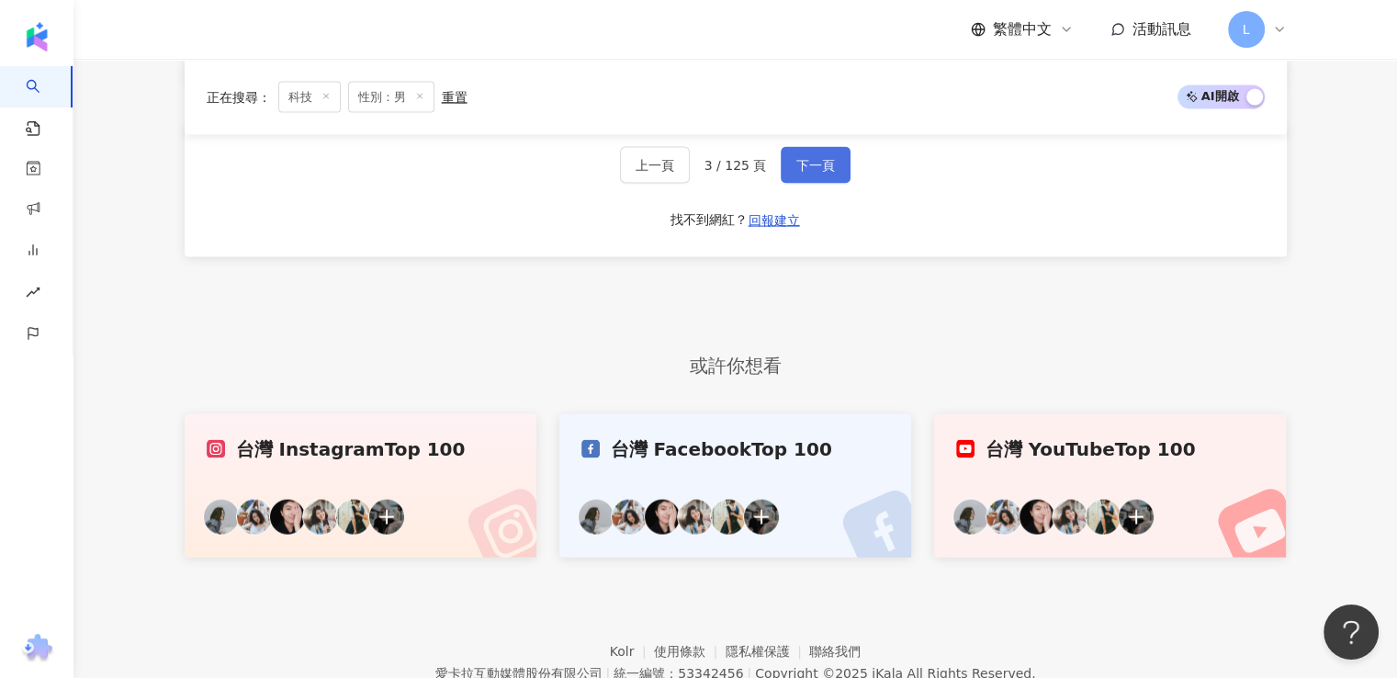
click at [818, 163] on span "下一頁" at bounding box center [815, 165] width 39 height 15
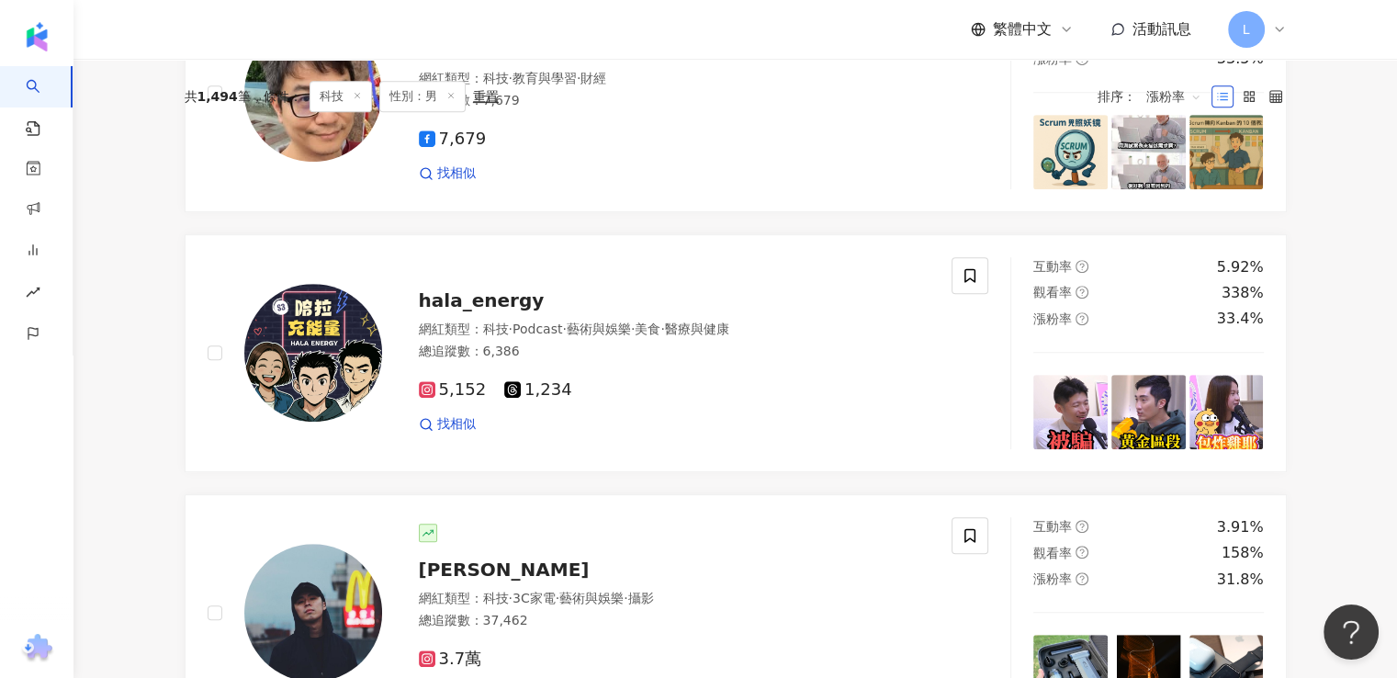
scroll to position [0, 0]
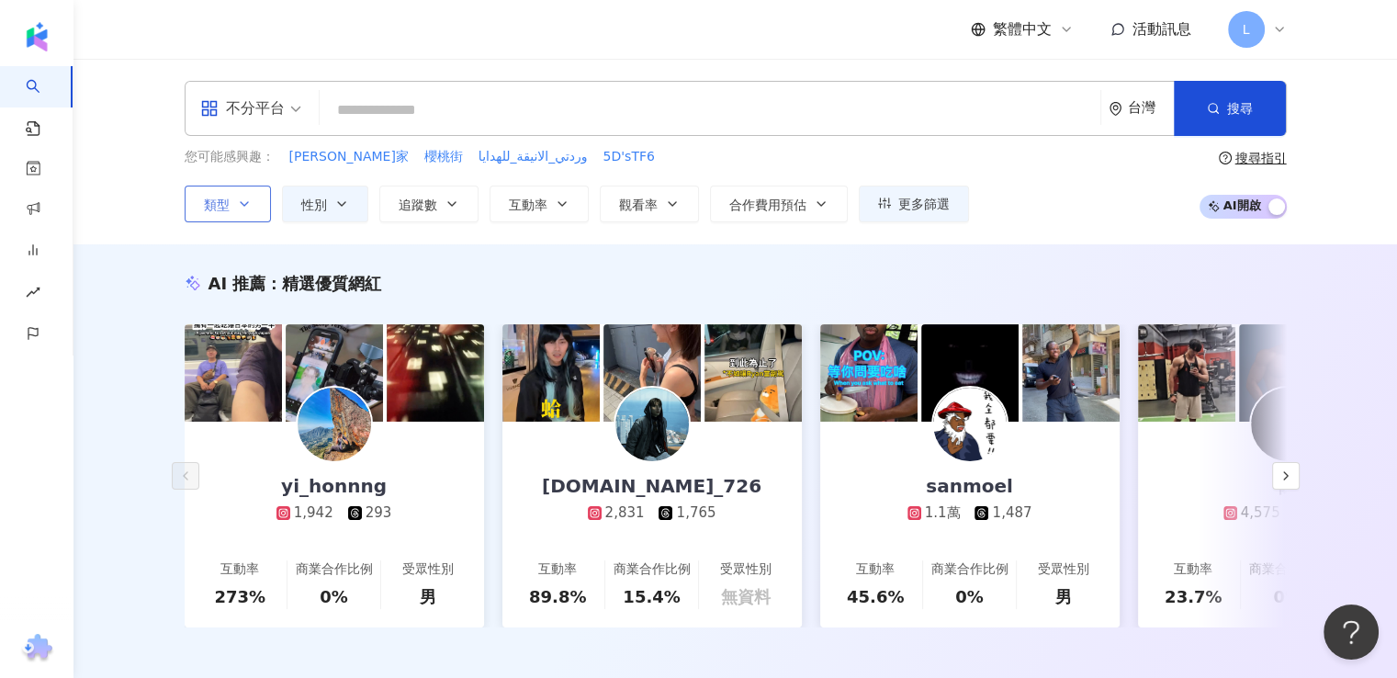
click at [233, 207] on button "類型" at bounding box center [228, 203] width 86 height 37
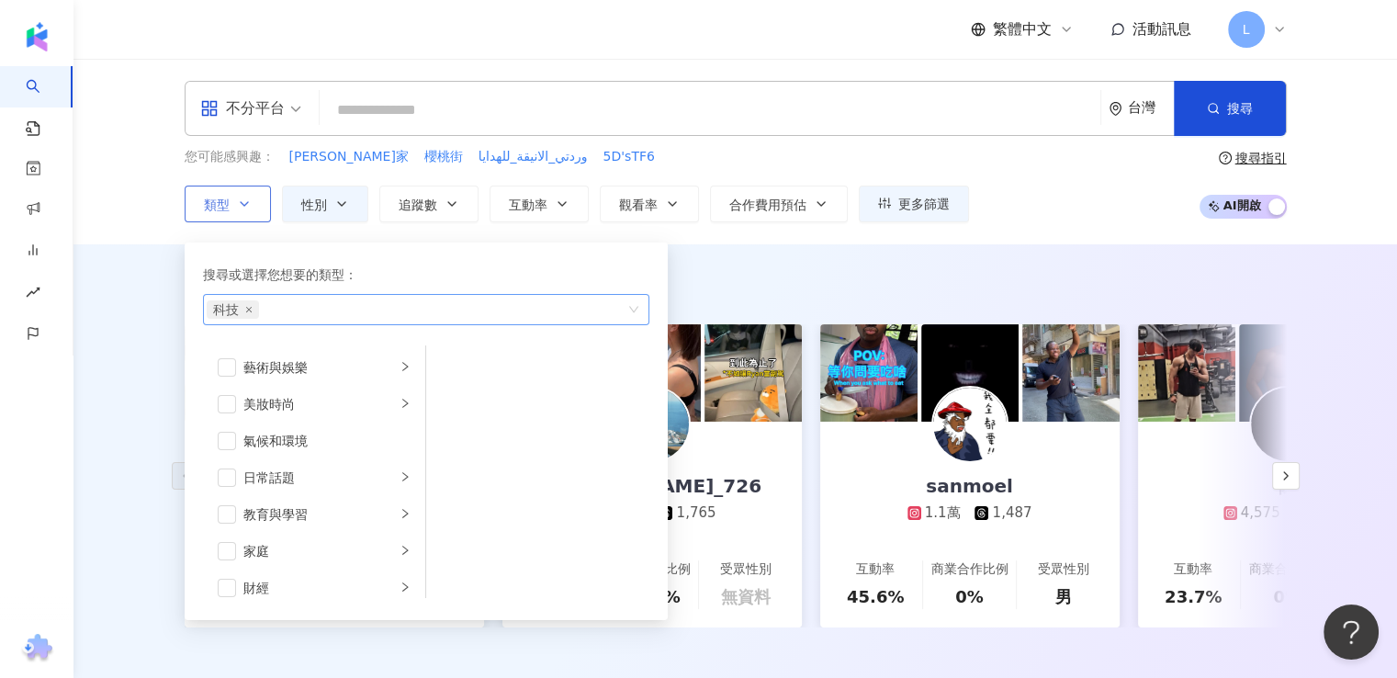
click at [250, 313] on span "科技" at bounding box center [233, 309] width 52 height 18
click at [249, 306] on icon "close" at bounding box center [248, 309] width 7 height 7
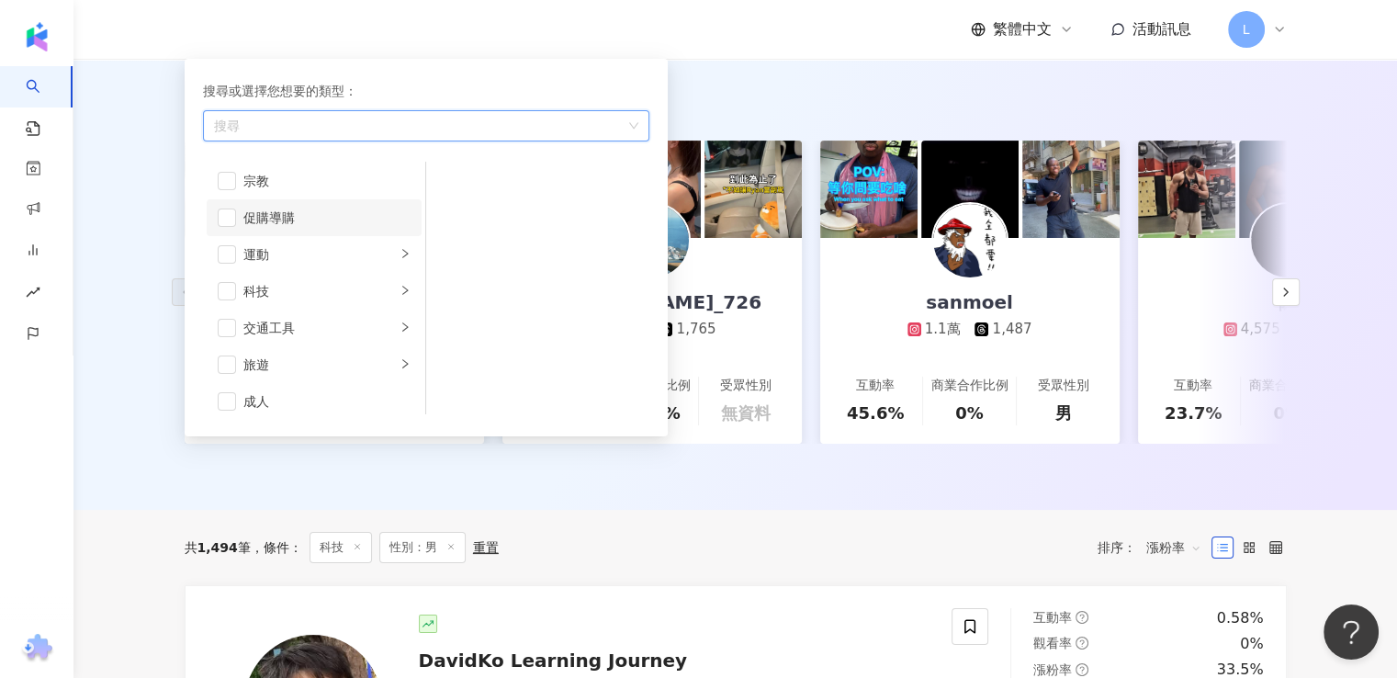
scroll to position [635, 0]
click at [231, 241] on span "button" at bounding box center [227, 246] width 18 height 18
click at [298, 242] on div "運動" at bounding box center [319, 246] width 152 height 20
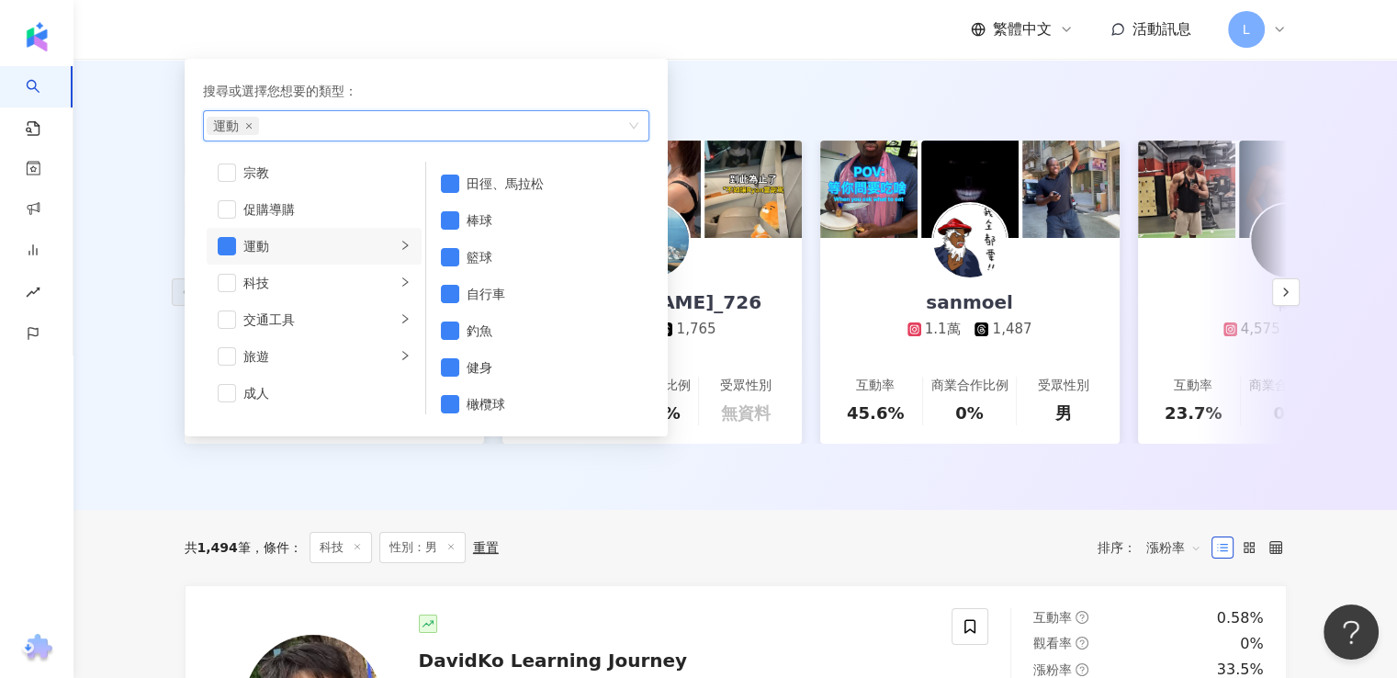
click at [947, 59] on header "繁體中文 活動訊息 L" at bounding box center [734, 30] width 1323 height 60
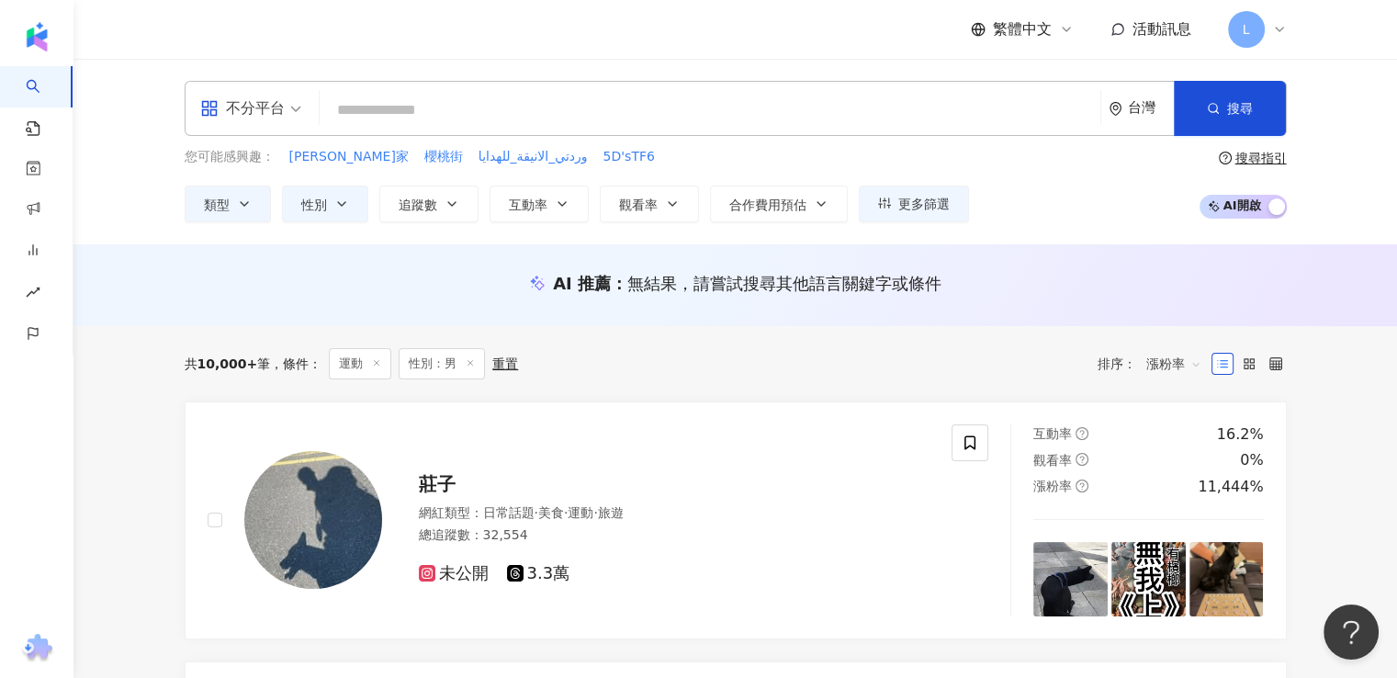
click at [1168, 357] on span "漲粉率" at bounding box center [1173, 363] width 55 height 29
click at [1175, 434] on div "追蹤數" at bounding box center [1173, 431] width 46 height 20
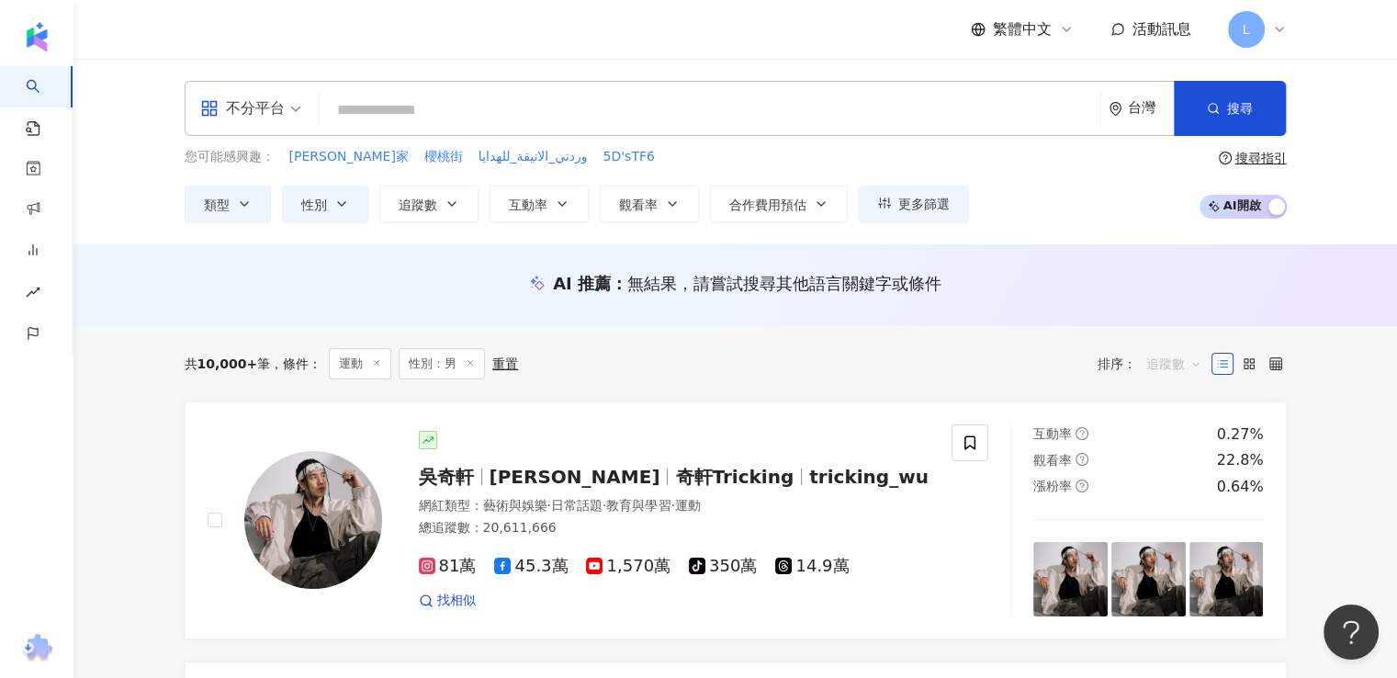
click at [1175, 370] on span "追蹤數" at bounding box center [1173, 363] width 55 height 29
click at [1168, 466] on div "漲粉率" at bounding box center [1173, 463] width 46 height 20
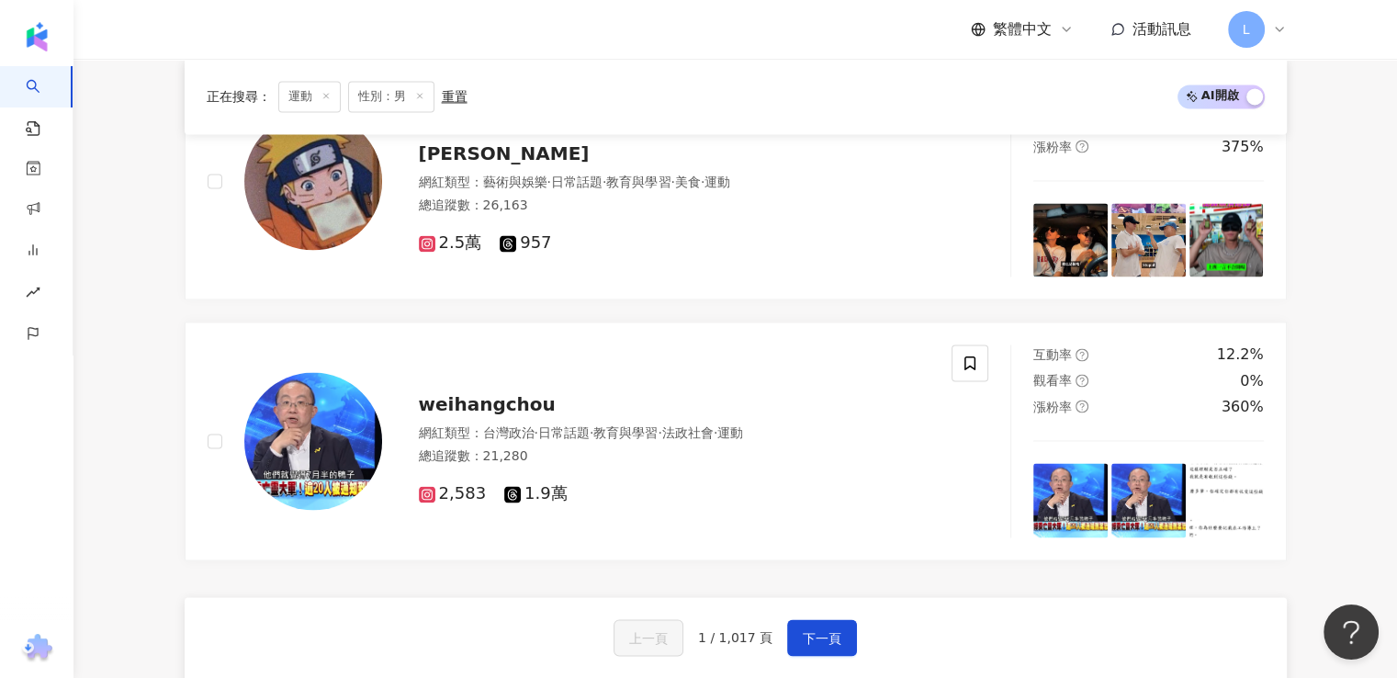
scroll to position [3214, 0]
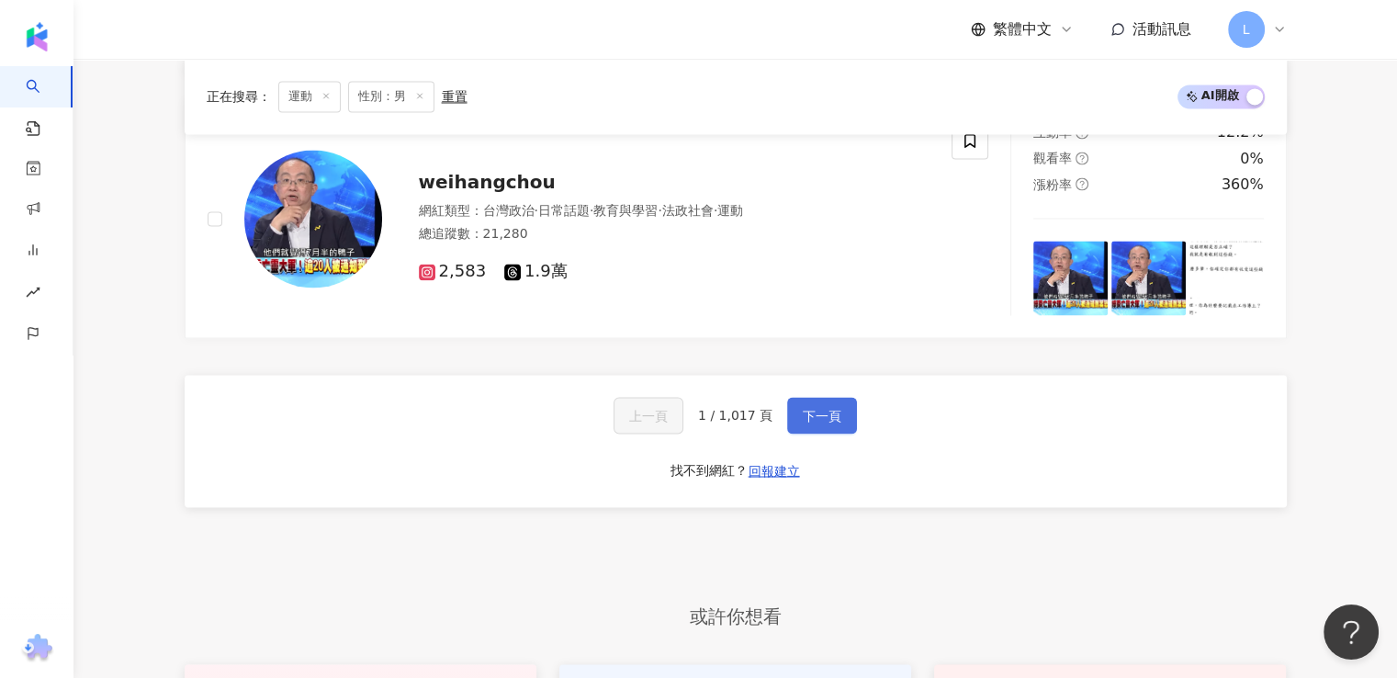
click at [820, 410] on span "下一頁" at bounding box center [822, 415] width 39 height 15
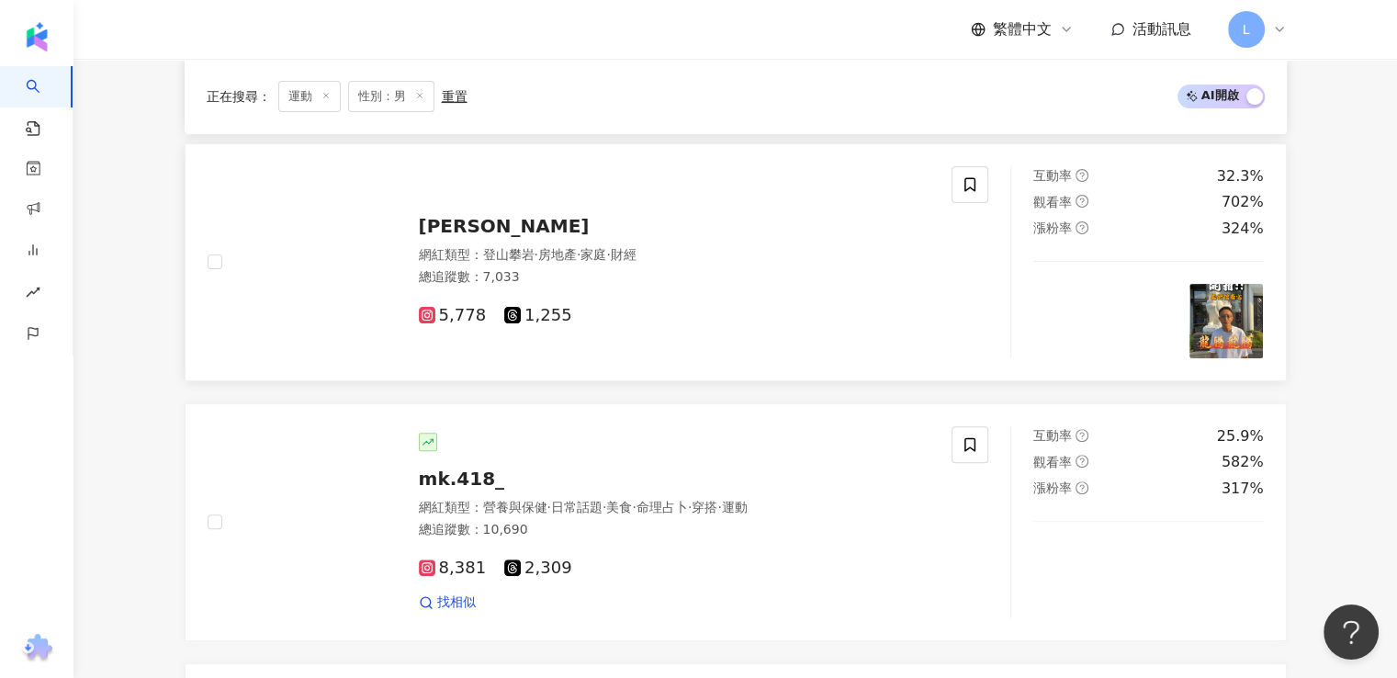
scroll to position [497, 0]
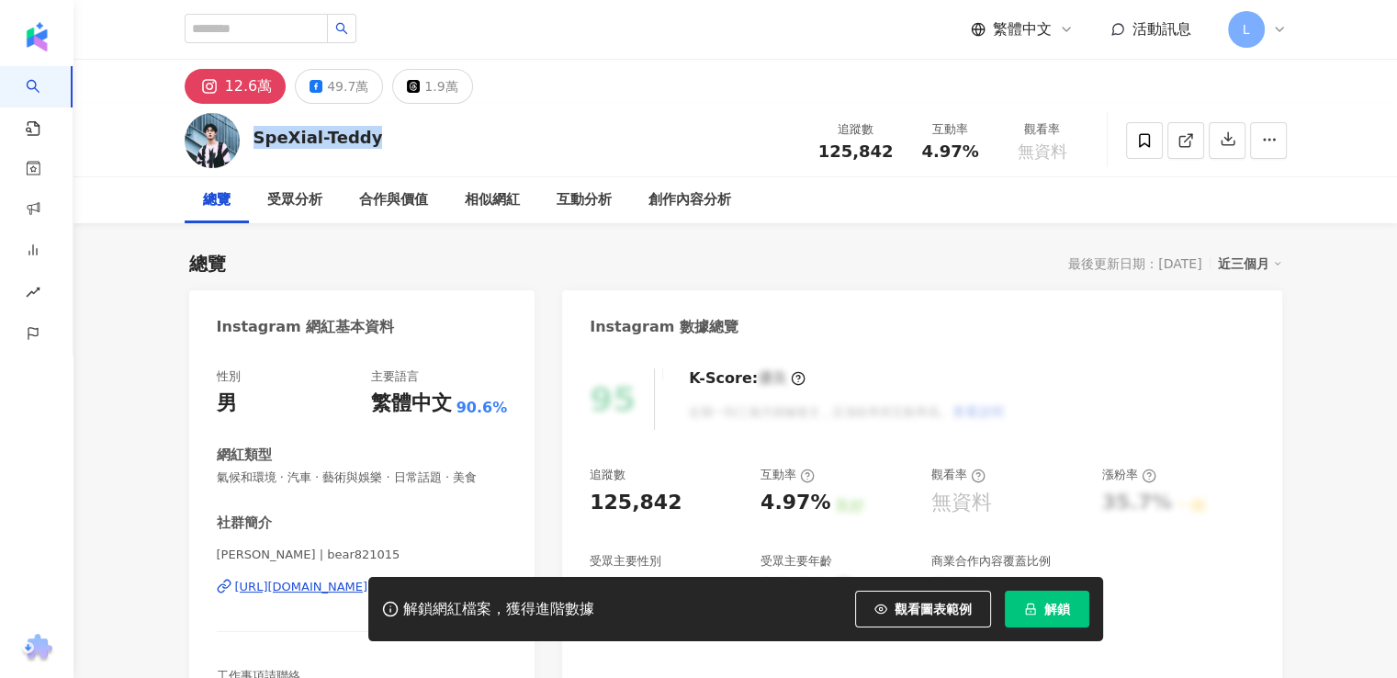
drag, startPoint x: 253, startPoint y: 137, endPoint x: 373, endPoint y: 147, distance: 119.8
click at [373, 147] on div "SpeXial-Teddy 追蹤數 125,842 互動率 4.97% 觀看率 無資料" at bounding box center [735, 140] width 1175 height 73
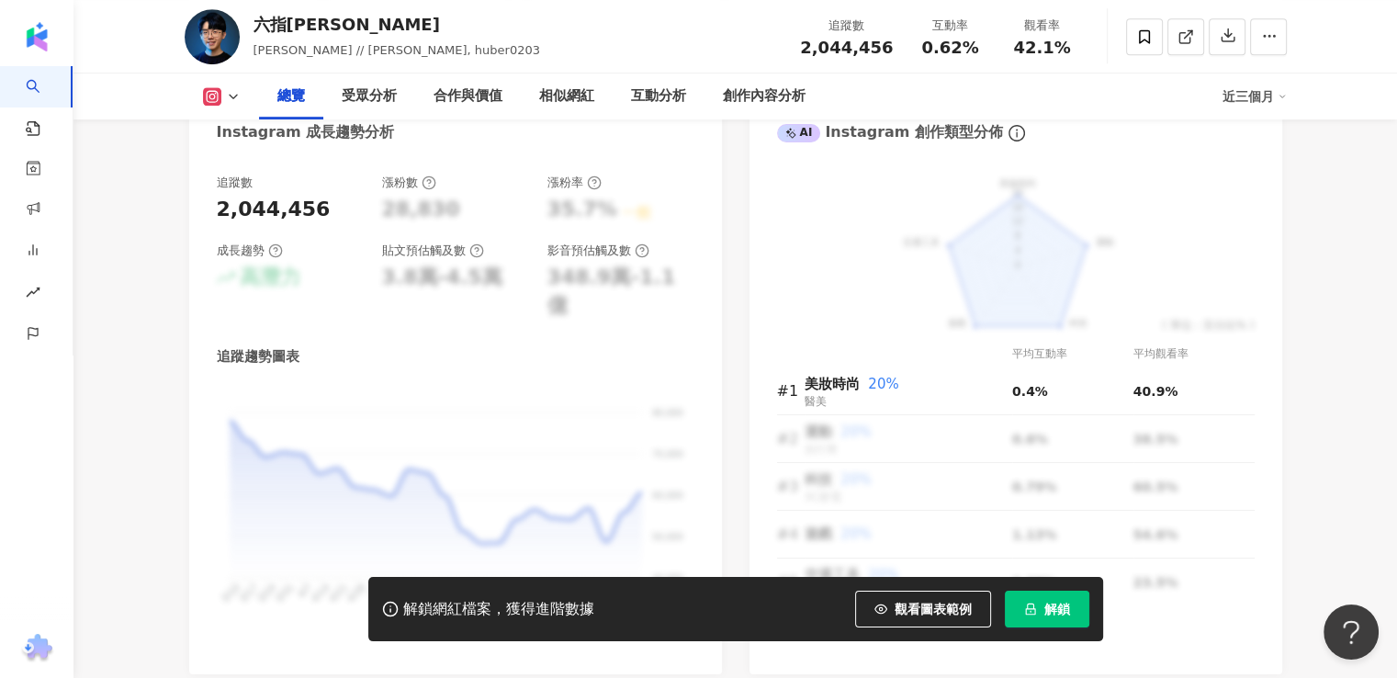
scroll to position [1010, 0]
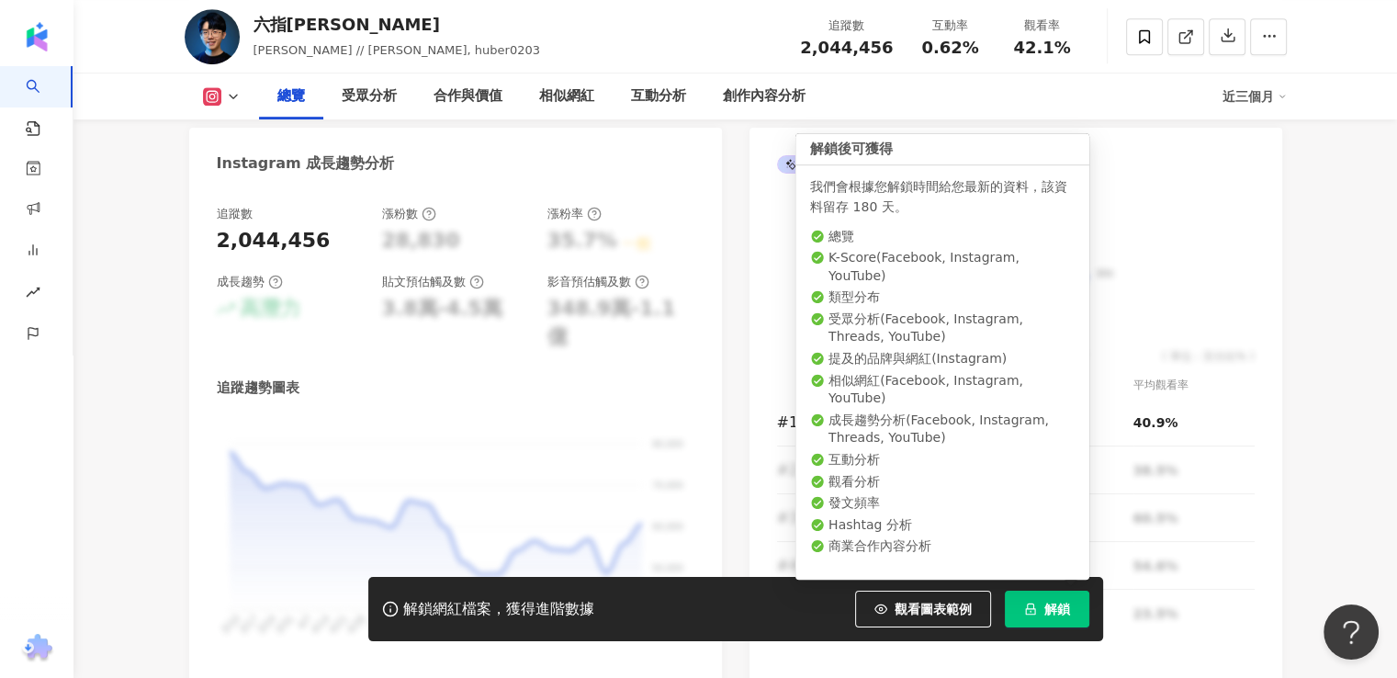
click at [1039, 614] on button "解鎖" at bounding box center [1047, 608] width 84 height 37
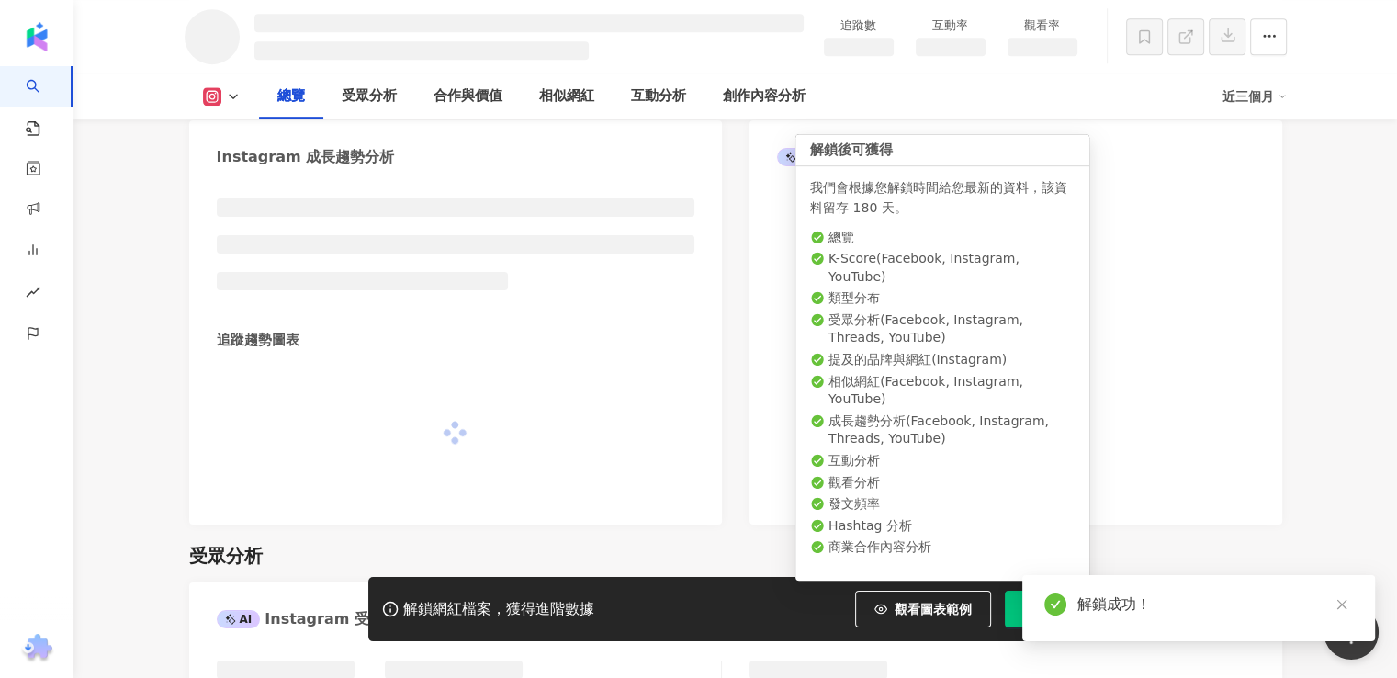
scroll to position [985, 0]
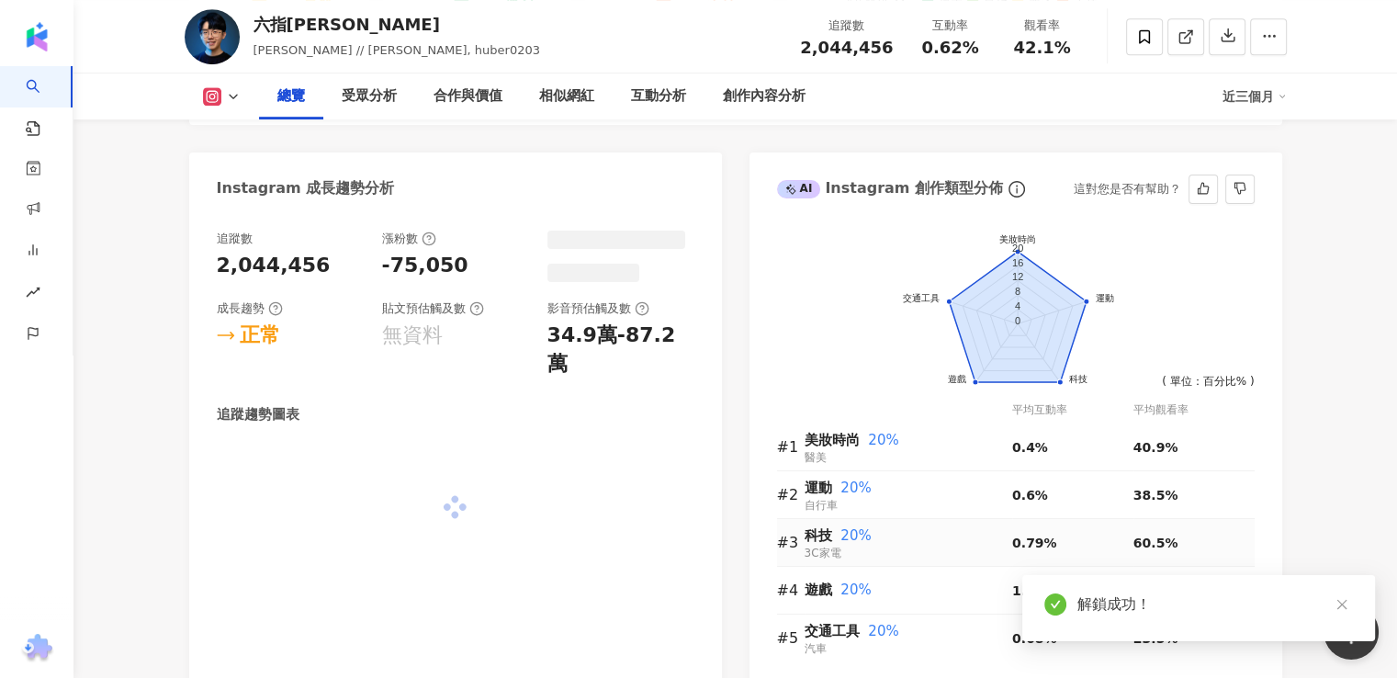
scroll to position [999, 0]
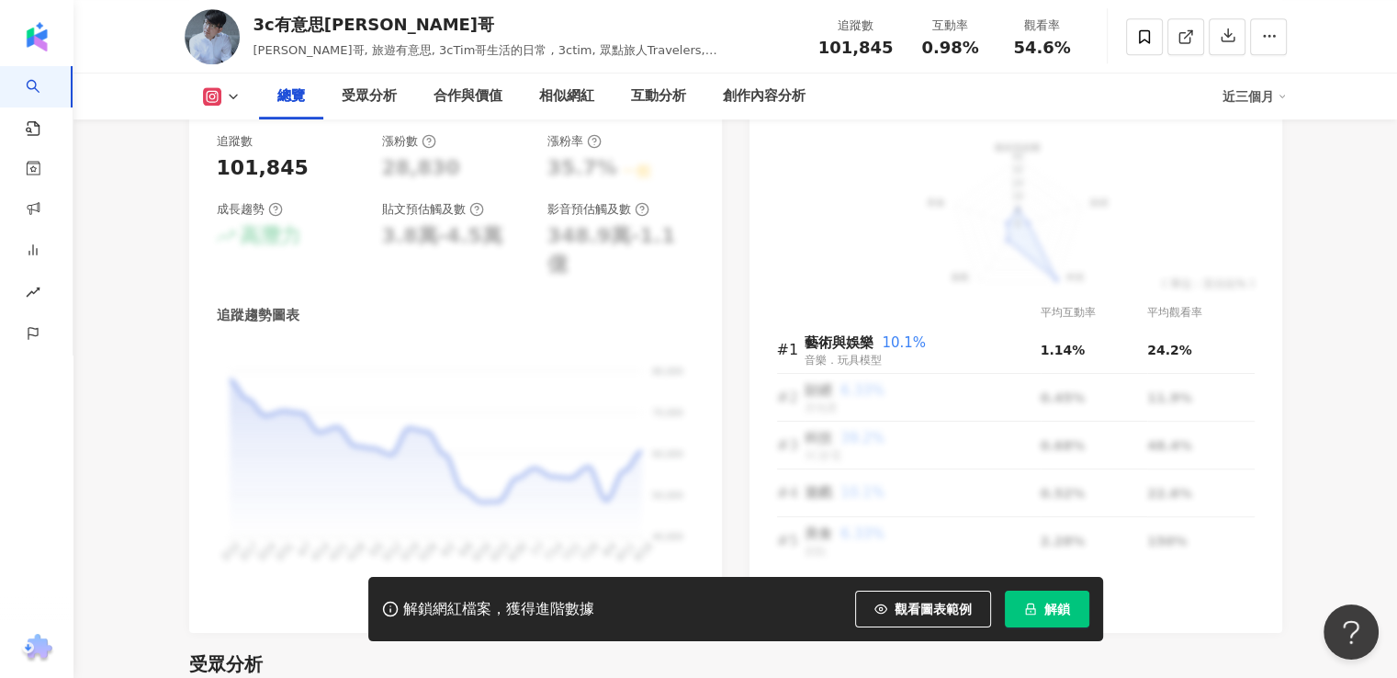
scroll to position [1102, 0]
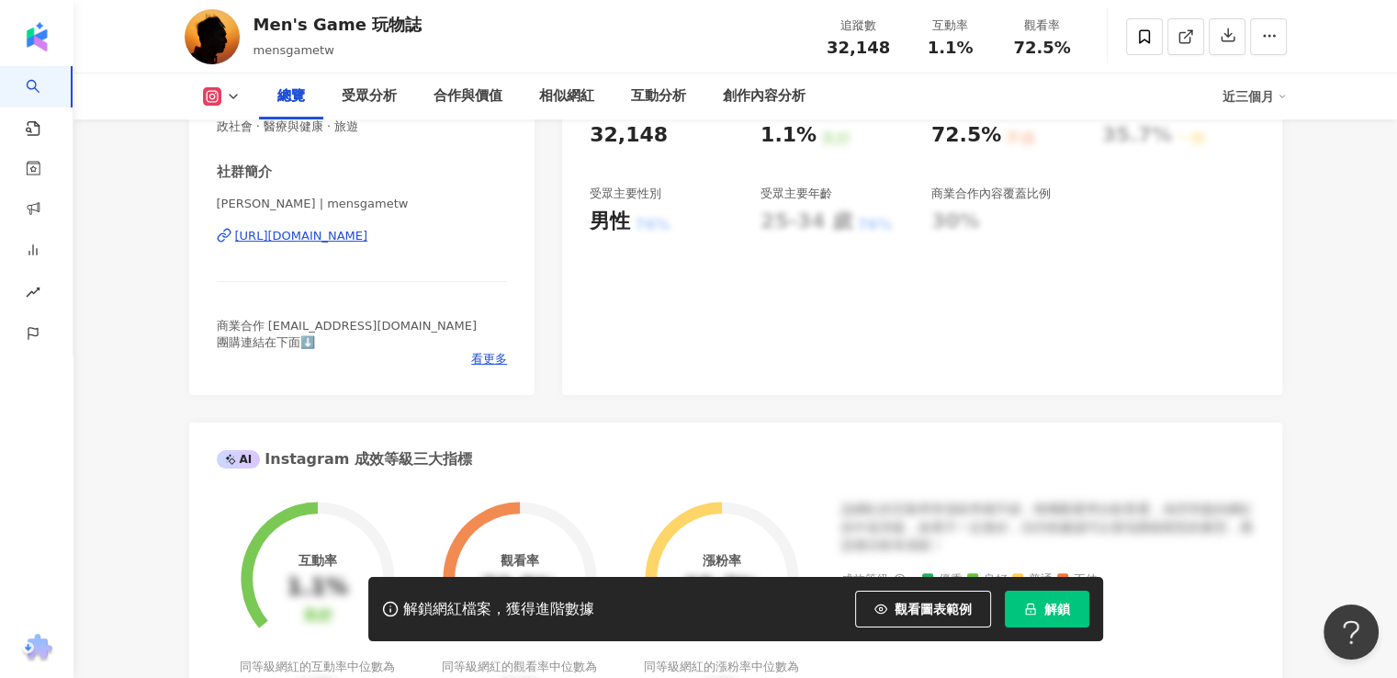
scroll to position [275, 0]
